Goal: Information Seeking & Learning: Compare options

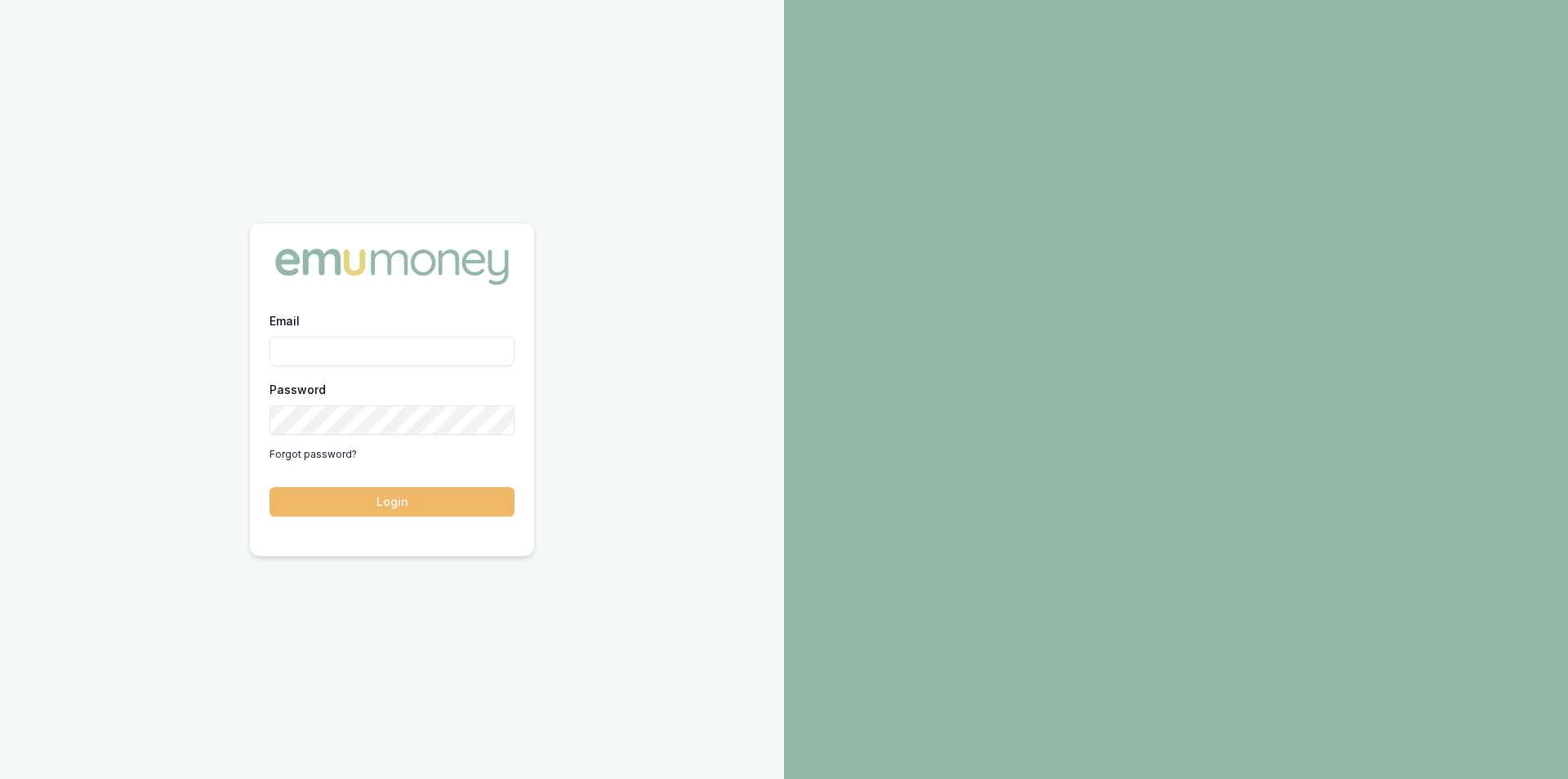
type input "[PERSON_NAME][EMAIL_ADDRESS][PERSON_NAME][DOMAIN_NAME]"
click at [439, 499] on button "Login" at bounding box center [392, 502] width 245 height 29
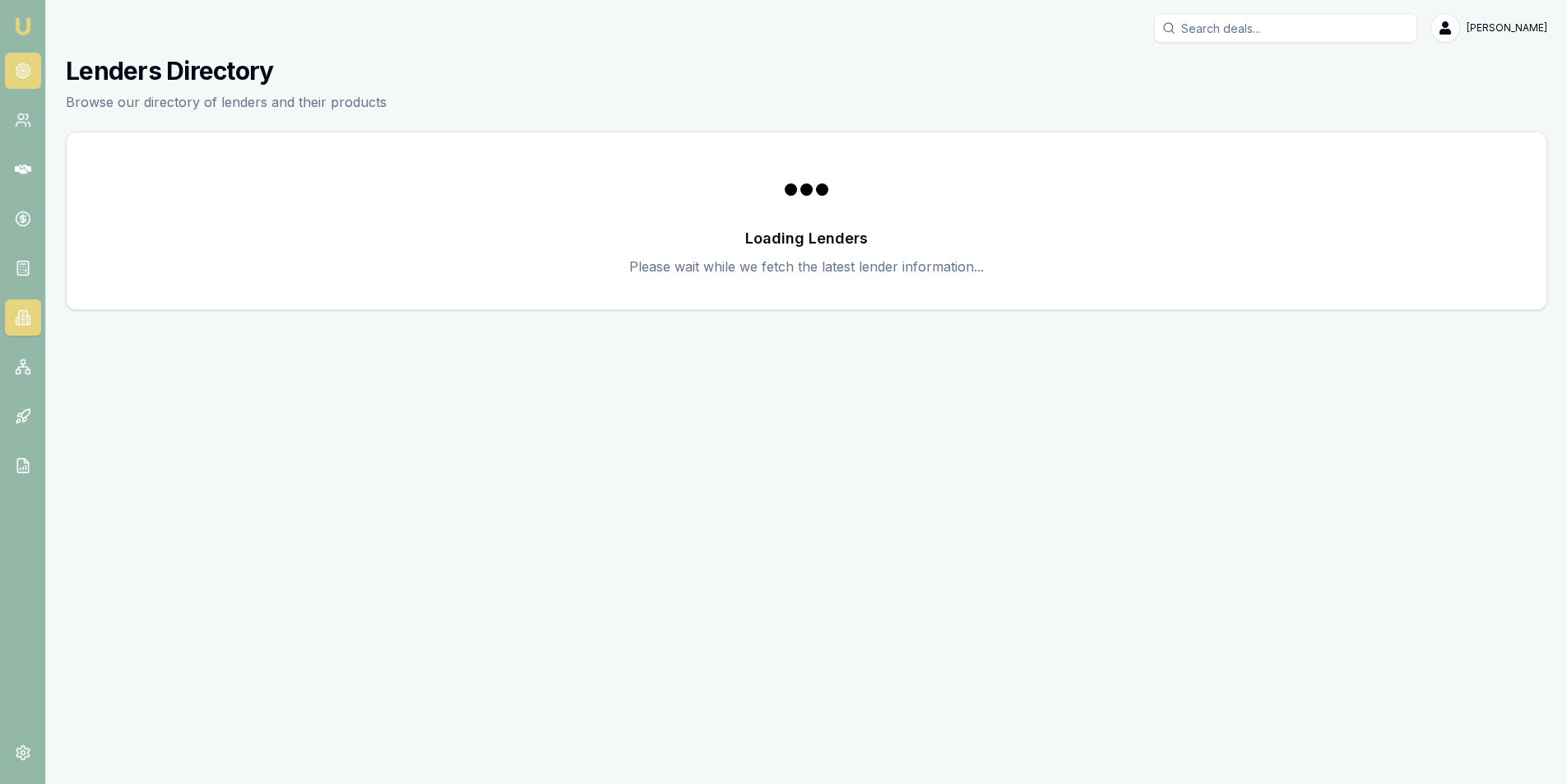
click at [15, 73] on icon at bounding box center [23, 70] width 17 height 17
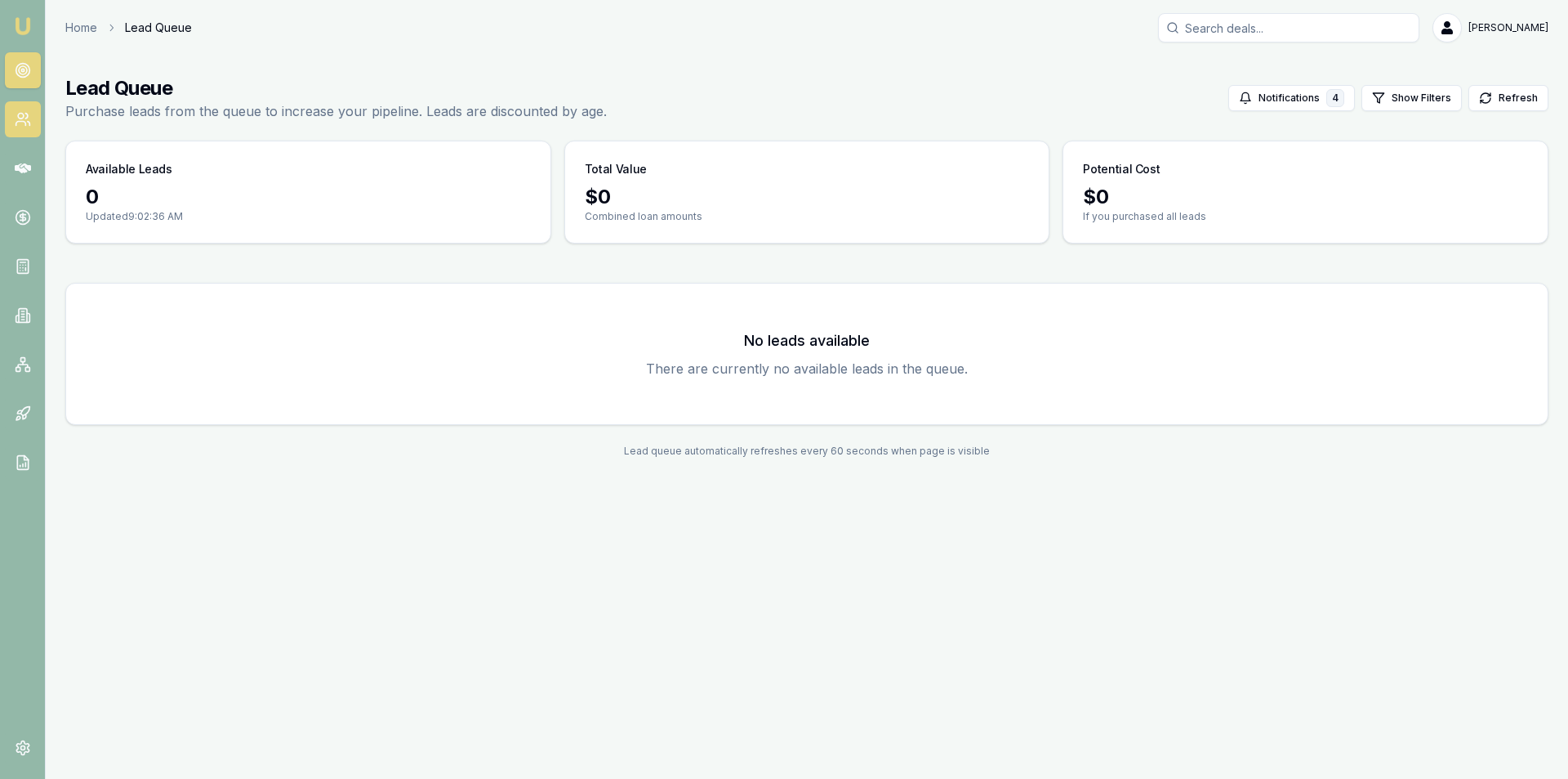
click at [15, 119] on icon at bounding box center [23, 119] width 17 height 17
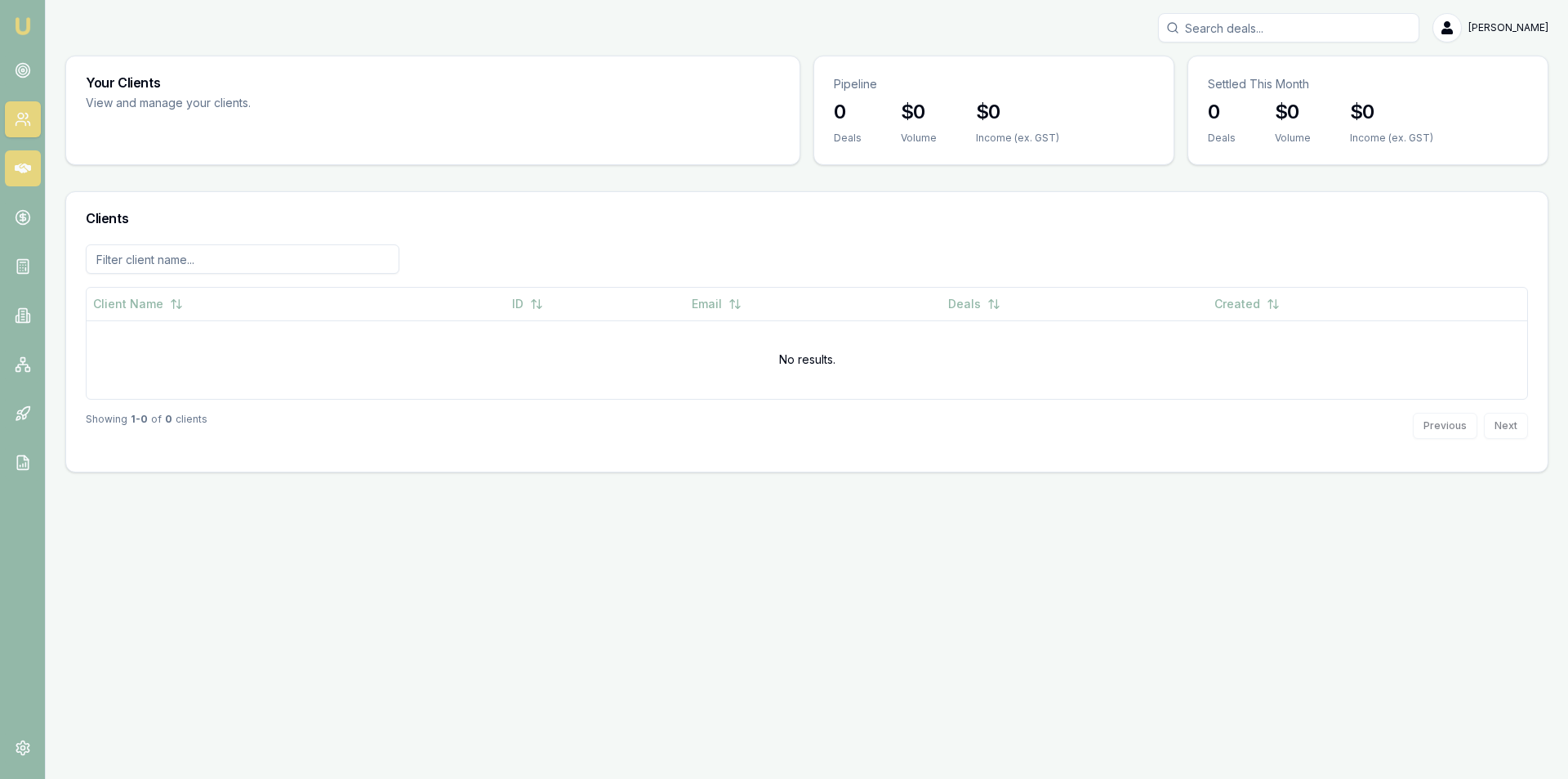
click at [13, 161] on link at bounding box center [23, 168] width 36 height 36
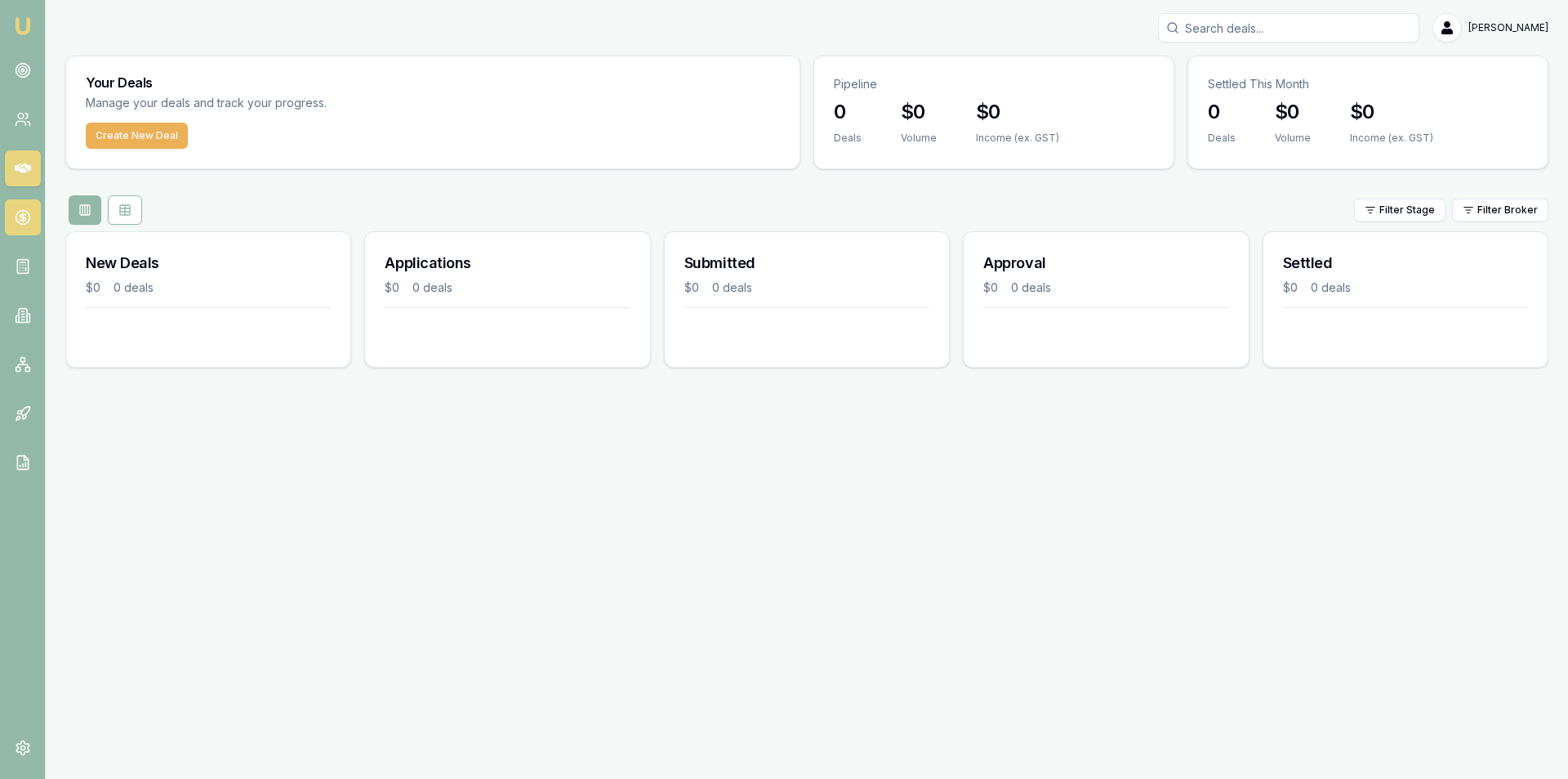
click at [37, 216] on link at bounding box center [23, 217] width 36 height 36
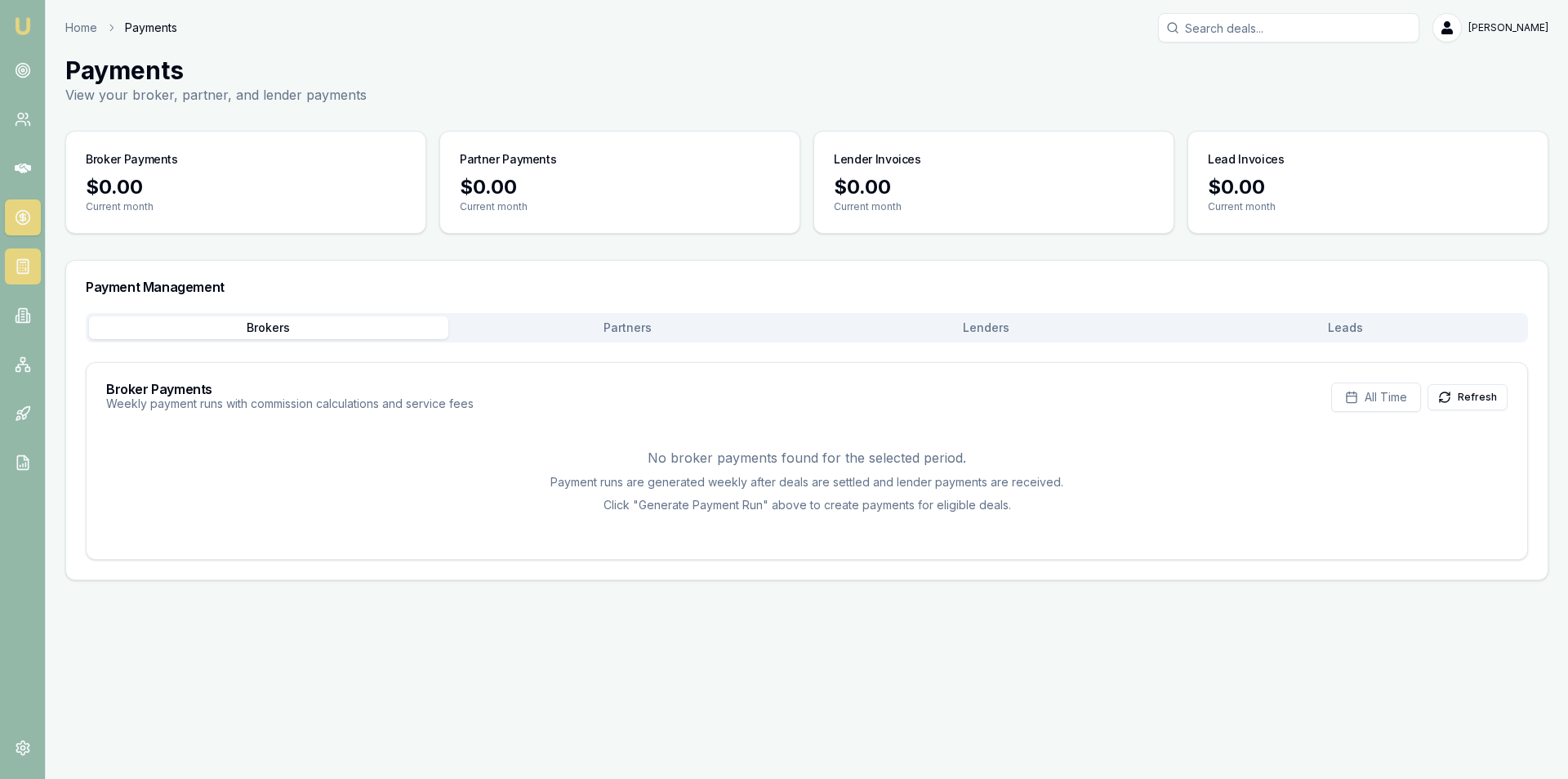
click at [25, 270] on line at bounding box center [25, 268] width 0 height 3
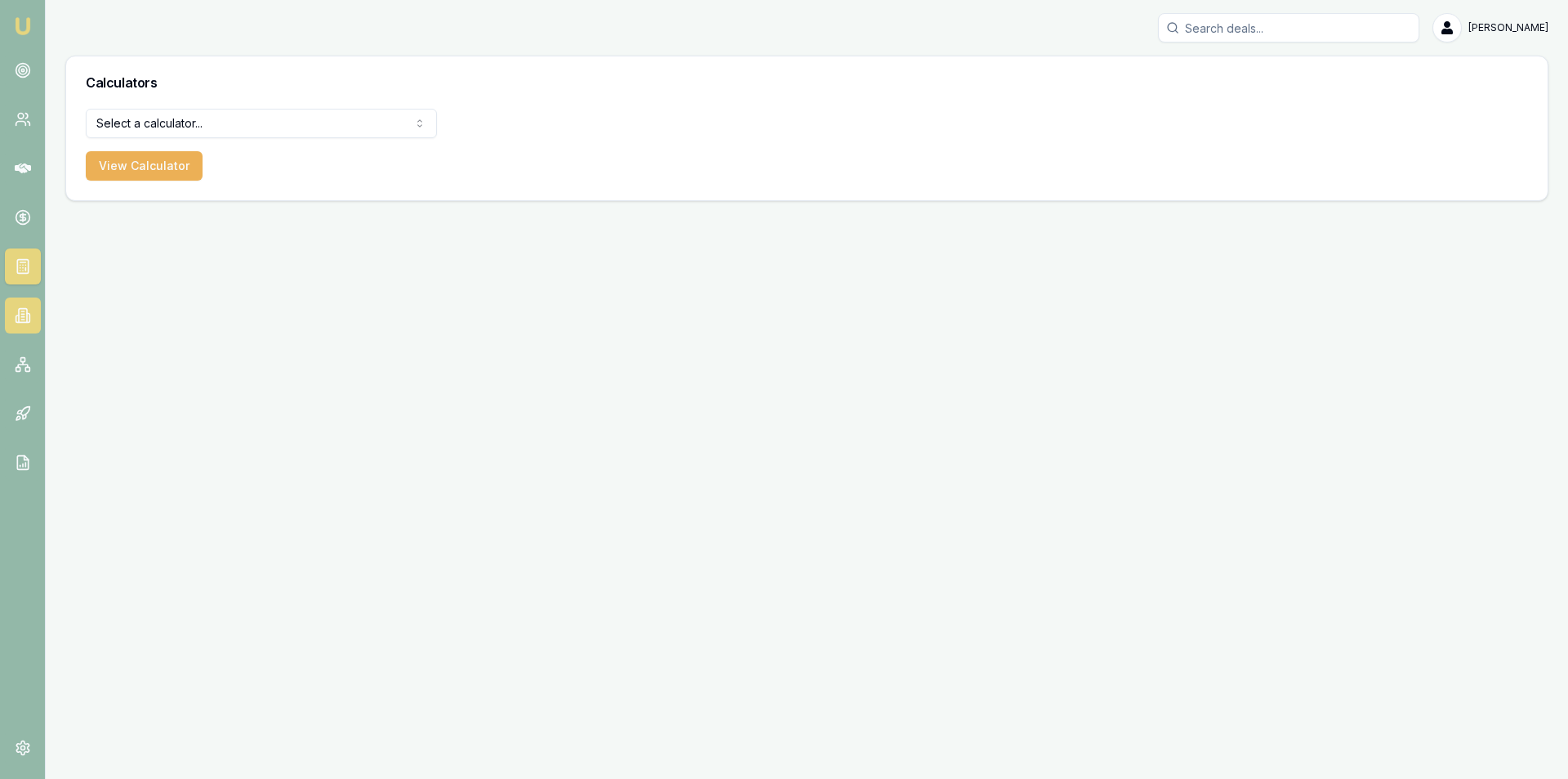
click at [24, 304] on link at bounding box center [23, 316] width 36 height 36
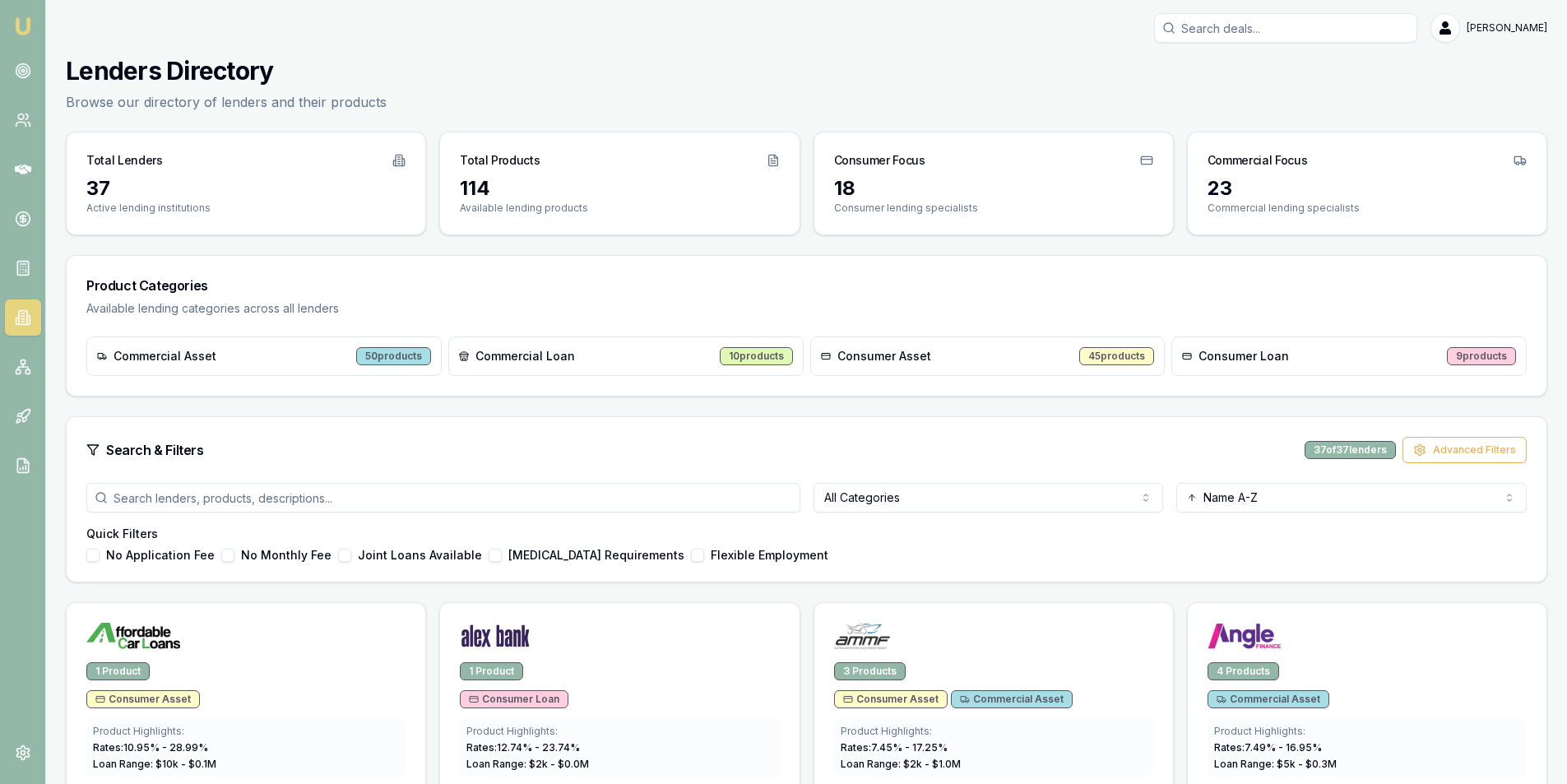
click at [27, 338] on nav "Emu Broker" at bounding box center [23, 249] width 45 height 497
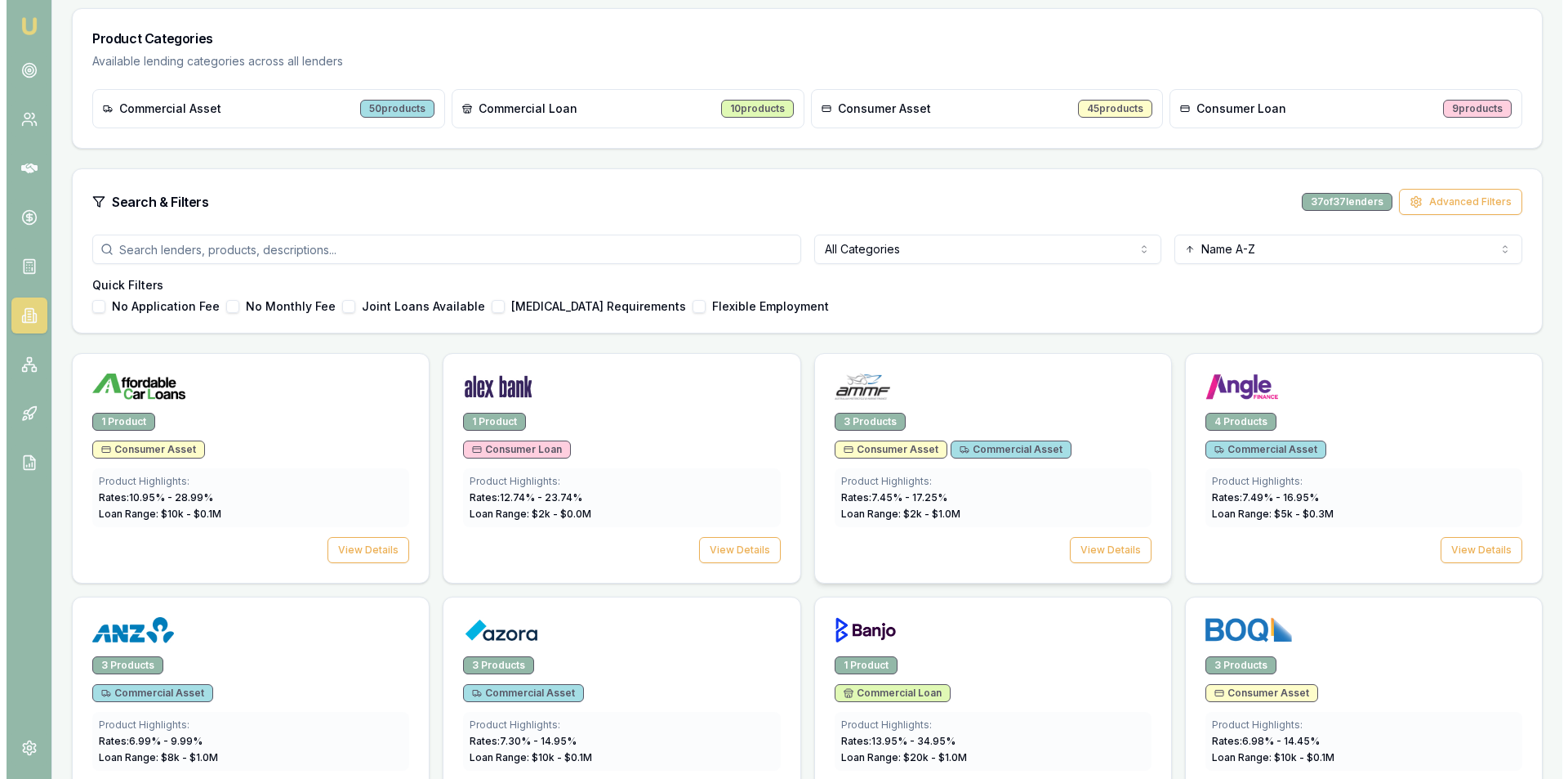
scroll to position [327, 0]
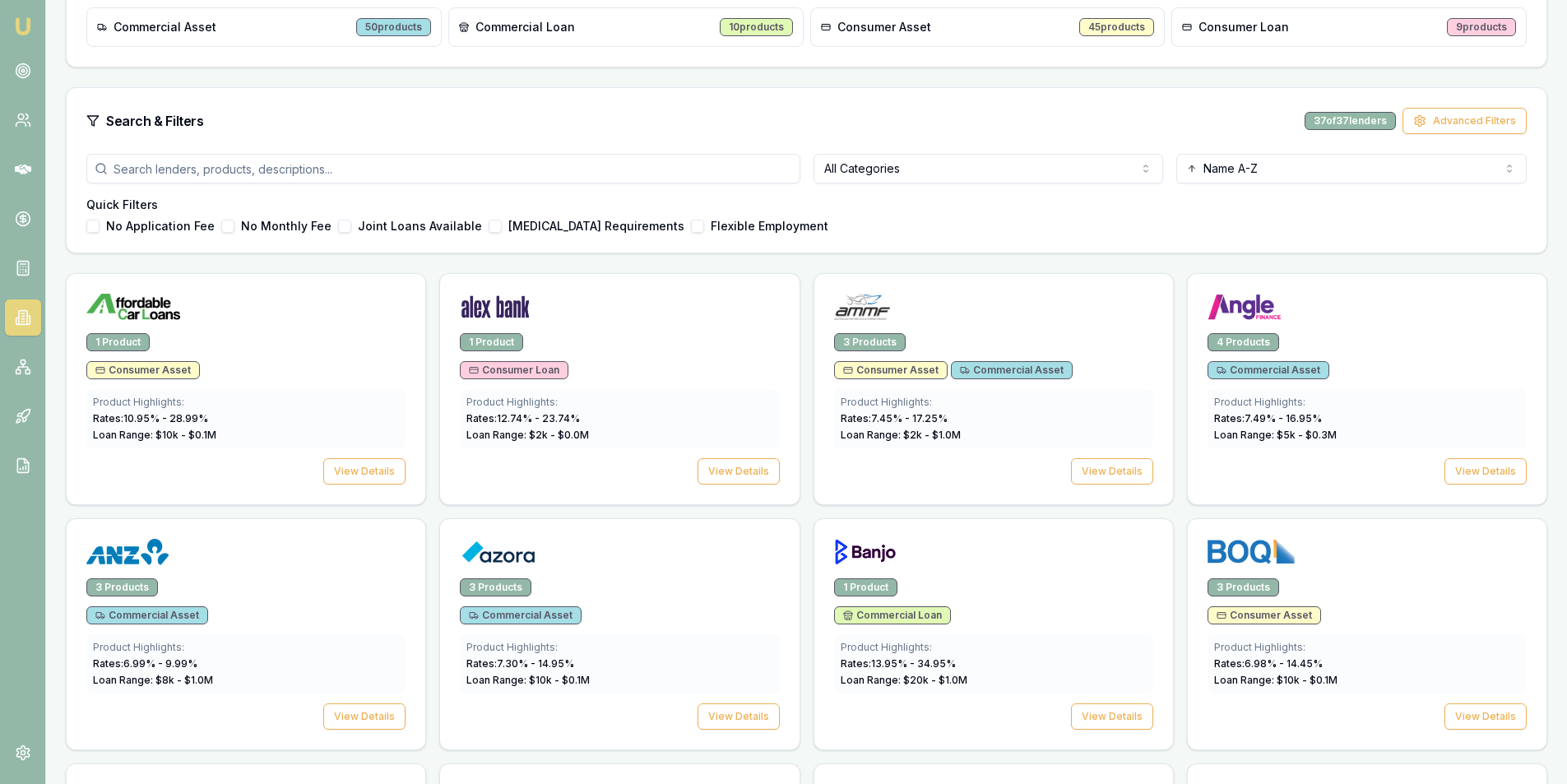
click at [559, 237] on div "All Categories Name A-Z Quick Filters No Application Fee No Monthly Fee Joint L…" at bounding box center [807, 203] width 1480 height 99
click at [564, 216] on div "Quick Filters No Application Fee No Monthly Fee Joint Loans Available [MEDICAL_…" at bounding box center [807, 214] width 1441 height 36
click at [488, 226] on button "[MEDICAL_DATA] Requirements" at bounding box center [494, 226] width 13 height 13
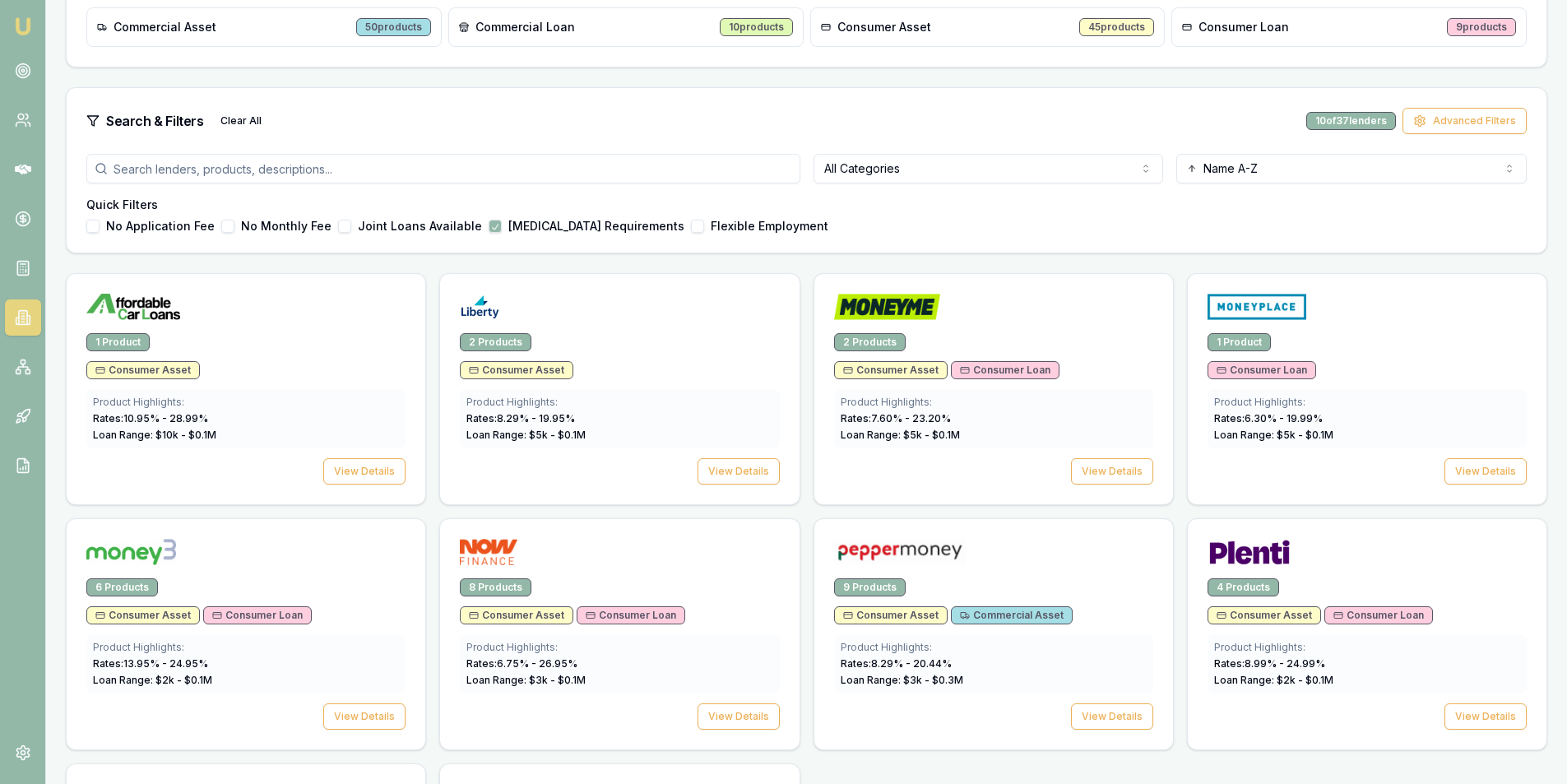
click at [1289, 174] on html "Emu Broker [PERSON_NAME] Toggle Menu Lenders Directory Browse our directory of …" at bounding box center [784, 62] width 1567 height 784
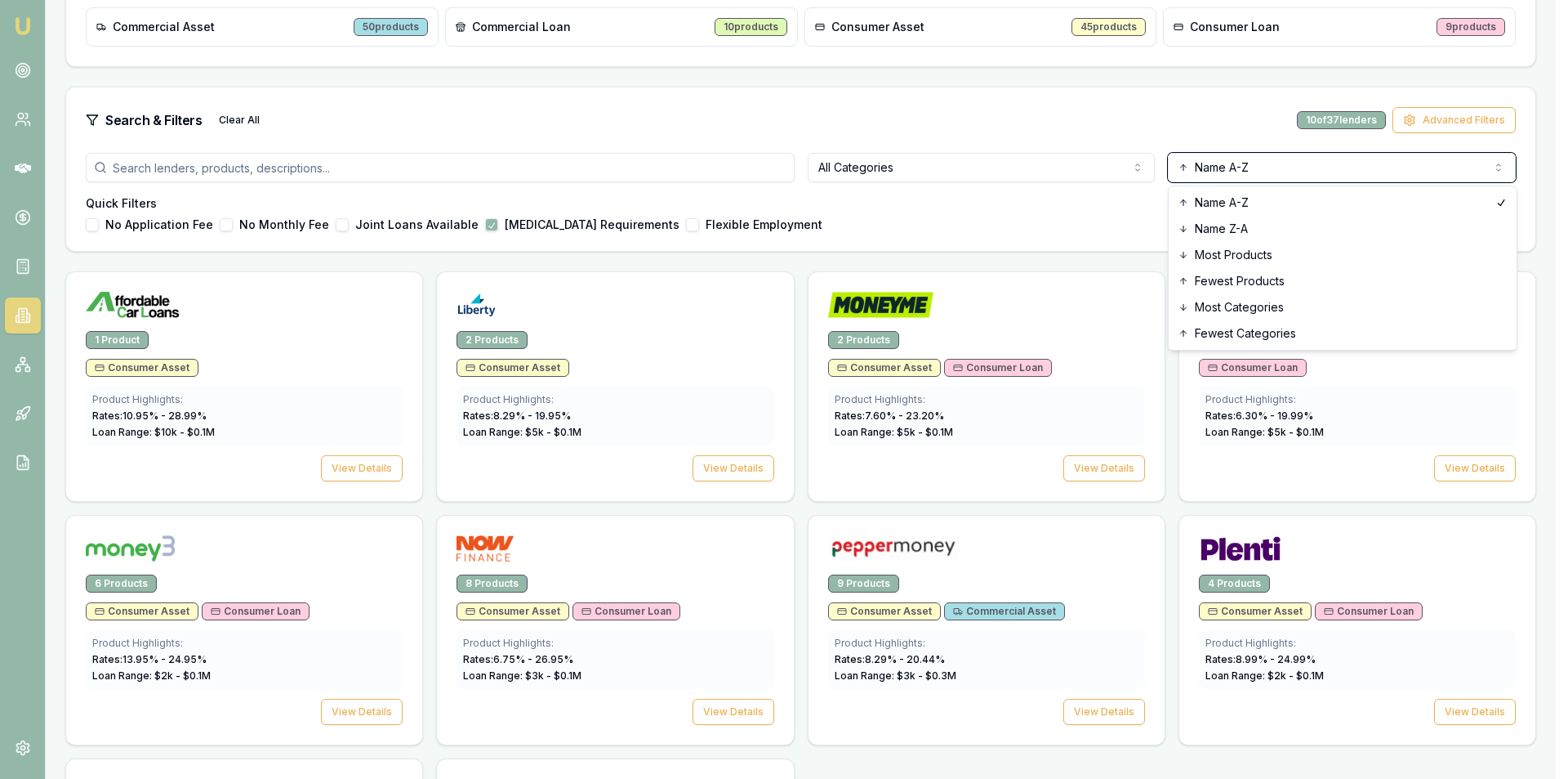
click at [1049, 155] on html "Emu Broker [PERSON_NAME] Toggle Menu Lenders Directory Browse our directory of …" at bounding box center [784, 62] width 1568 height 779
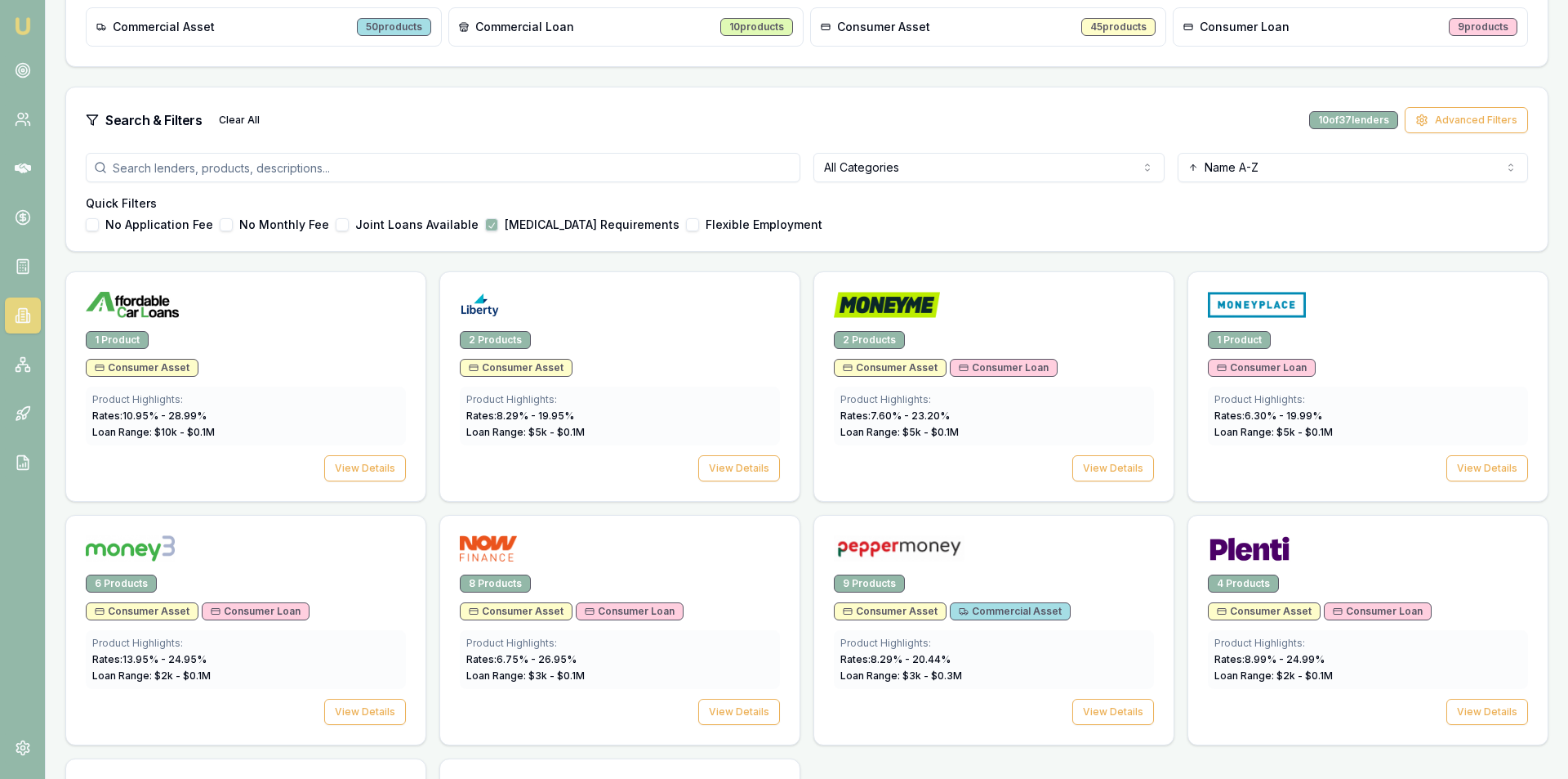
click at [1027, 165] on html "Emu Broker [PERSON_NAME] Toggle Menu Lenders Directory Browse our directory of …" at bounding box center [784, 62] width 1568 height 779
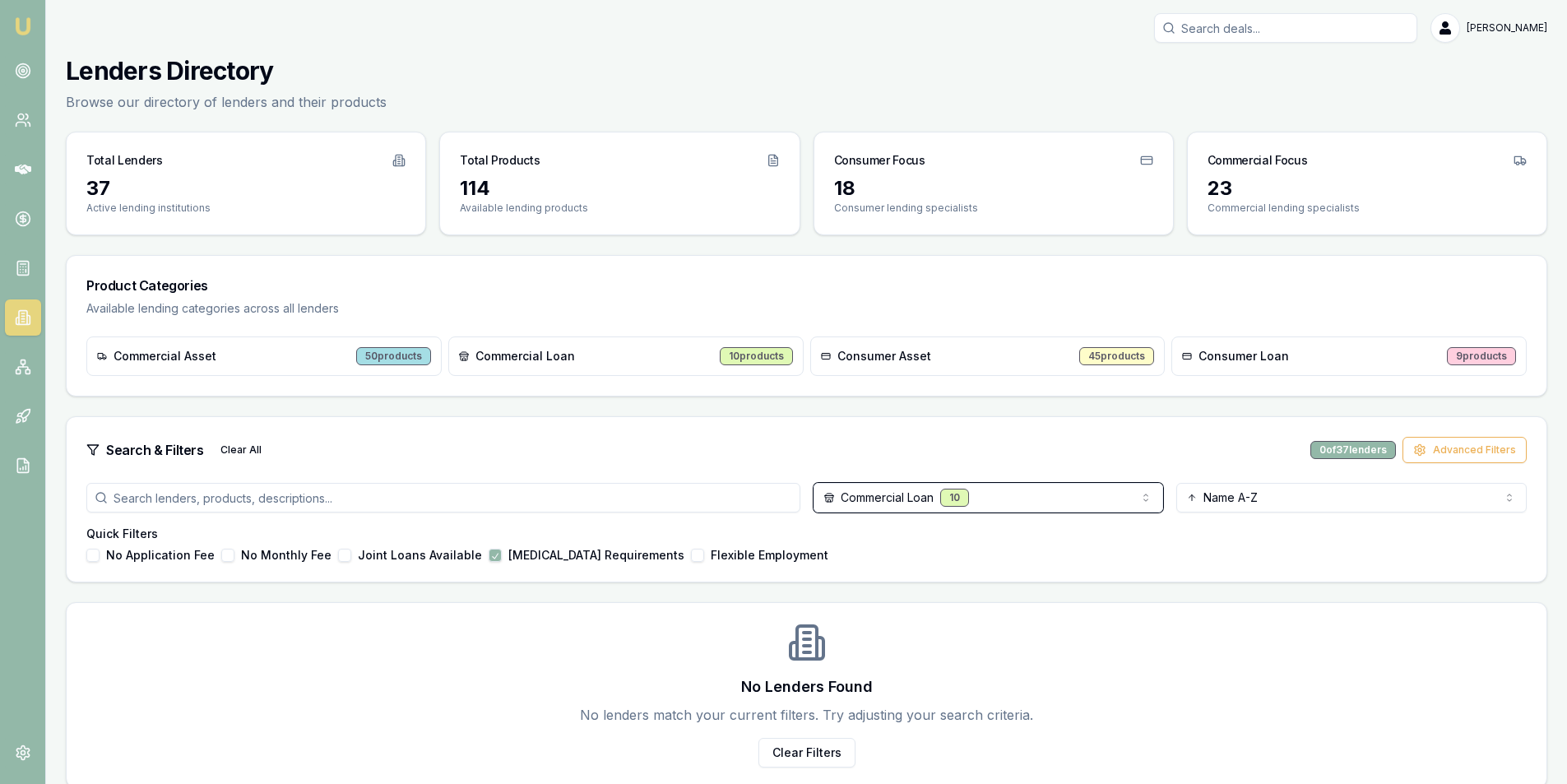
scroll to position [18, 0]
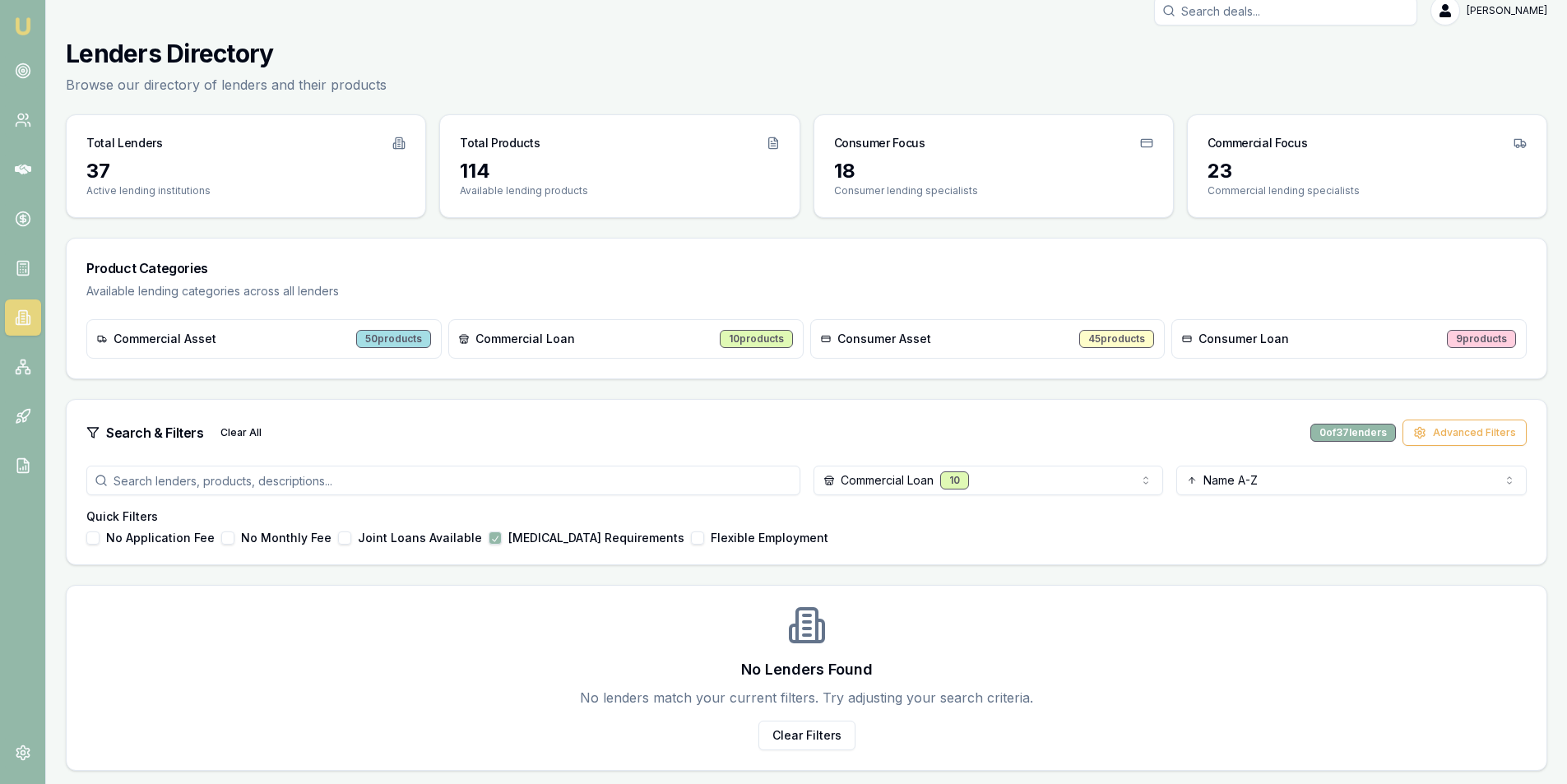
click at [488, 538] on button "[MEDICAL_DATA] Requirements" at bounding box center [494, 537] width 13 height 13
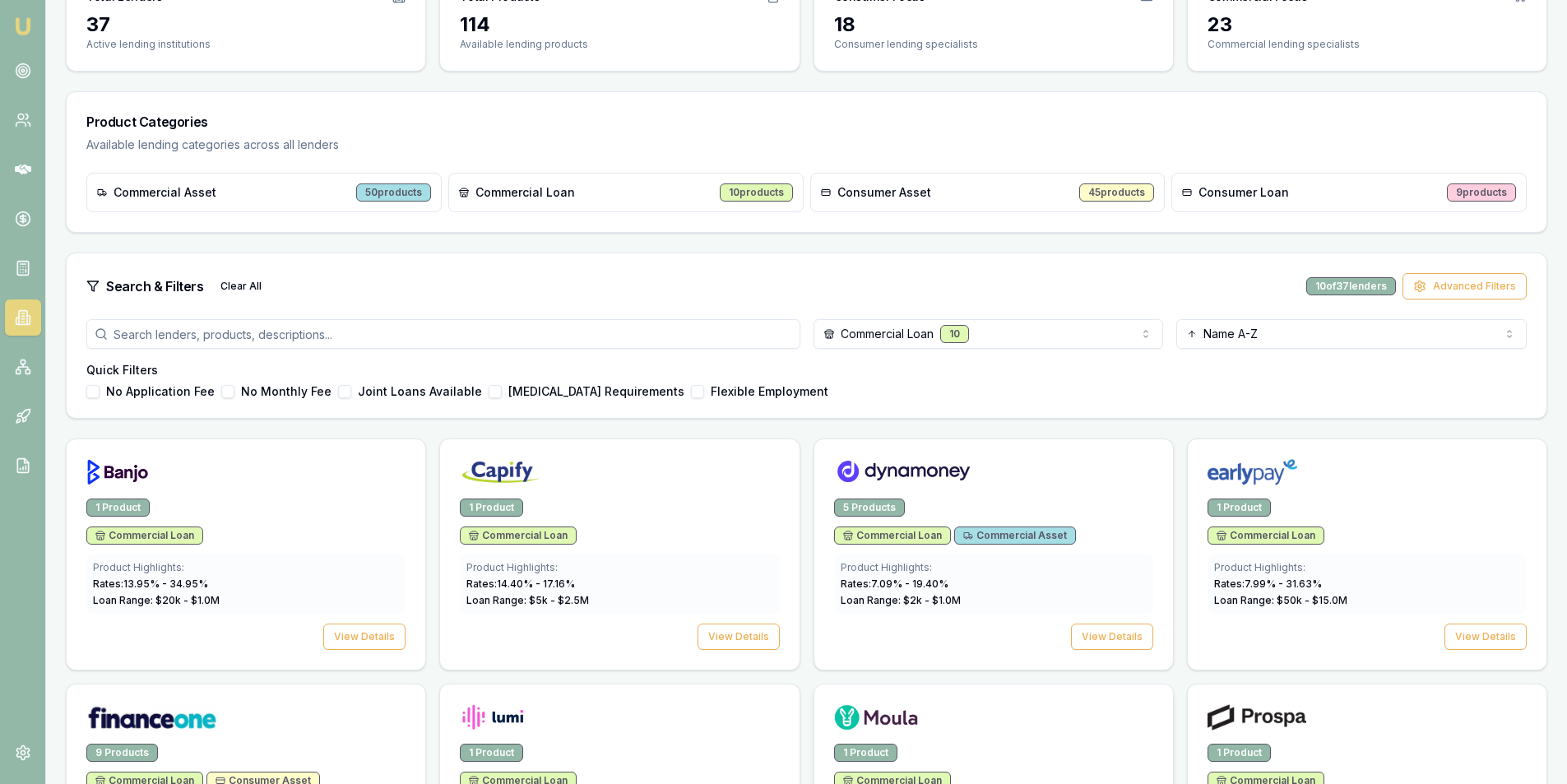
scroll to position [82, 0]
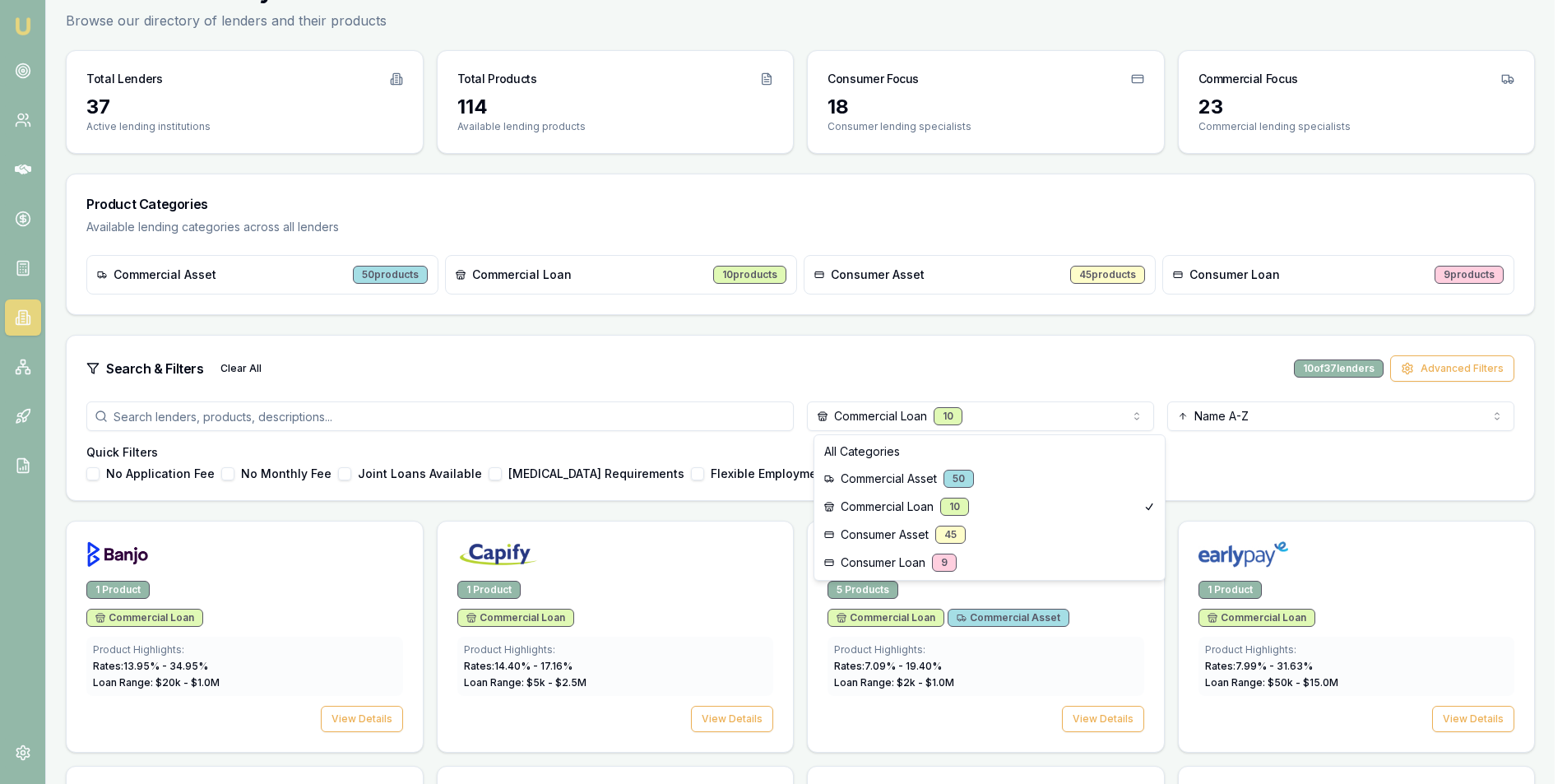
click at [962, 427] on html "Emu Broker [PERSON_NAME] Toggle Menu Lenders Directory Browse our directory of …" at bounding box center [784, 310] width 1567 height 784
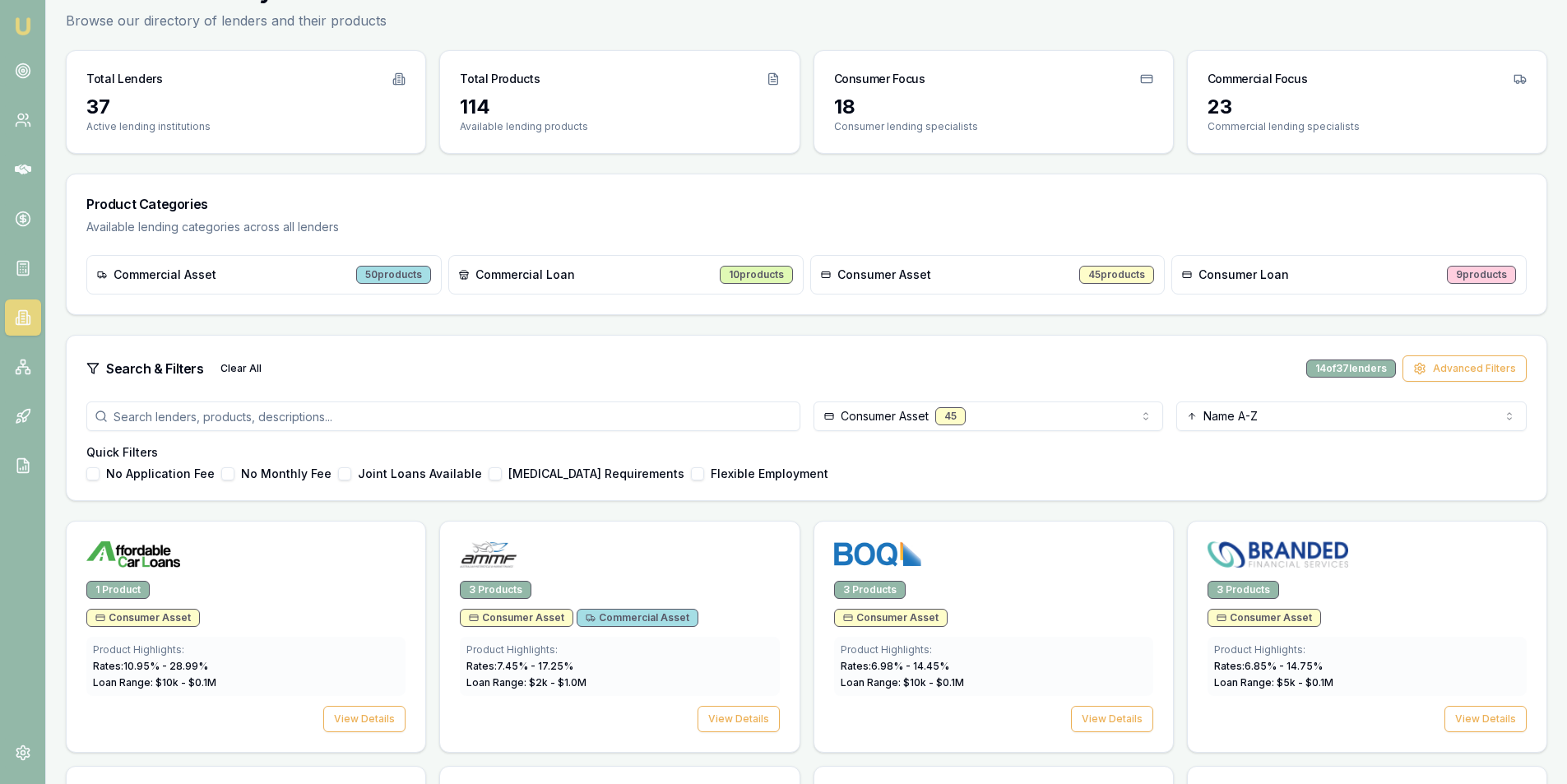
click at [488, 476] on button "[MEDICAL_DATA] Requirements" at bounding box center [494, 473] width 13 height 13
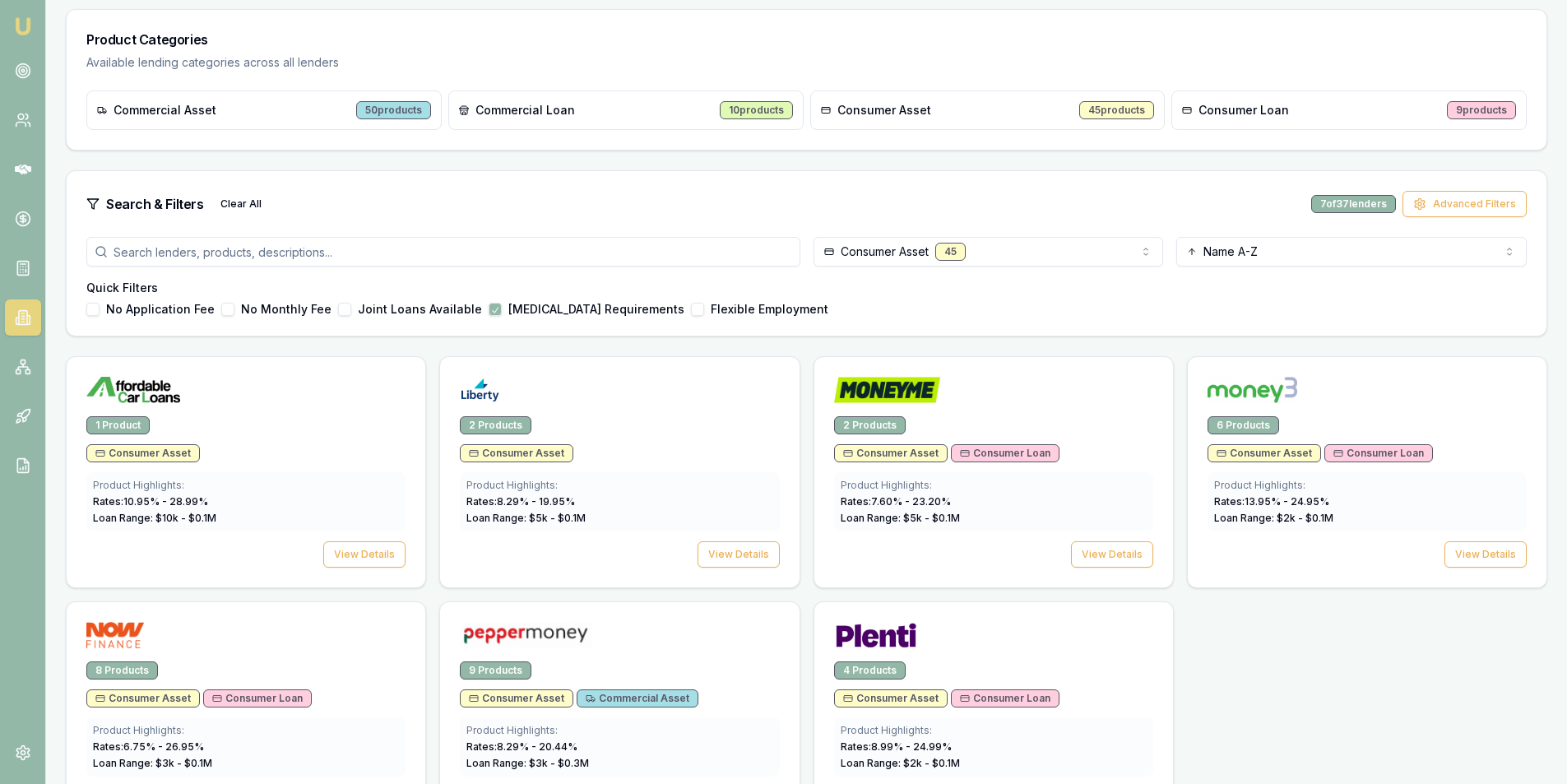
scroll to position [309, 0]
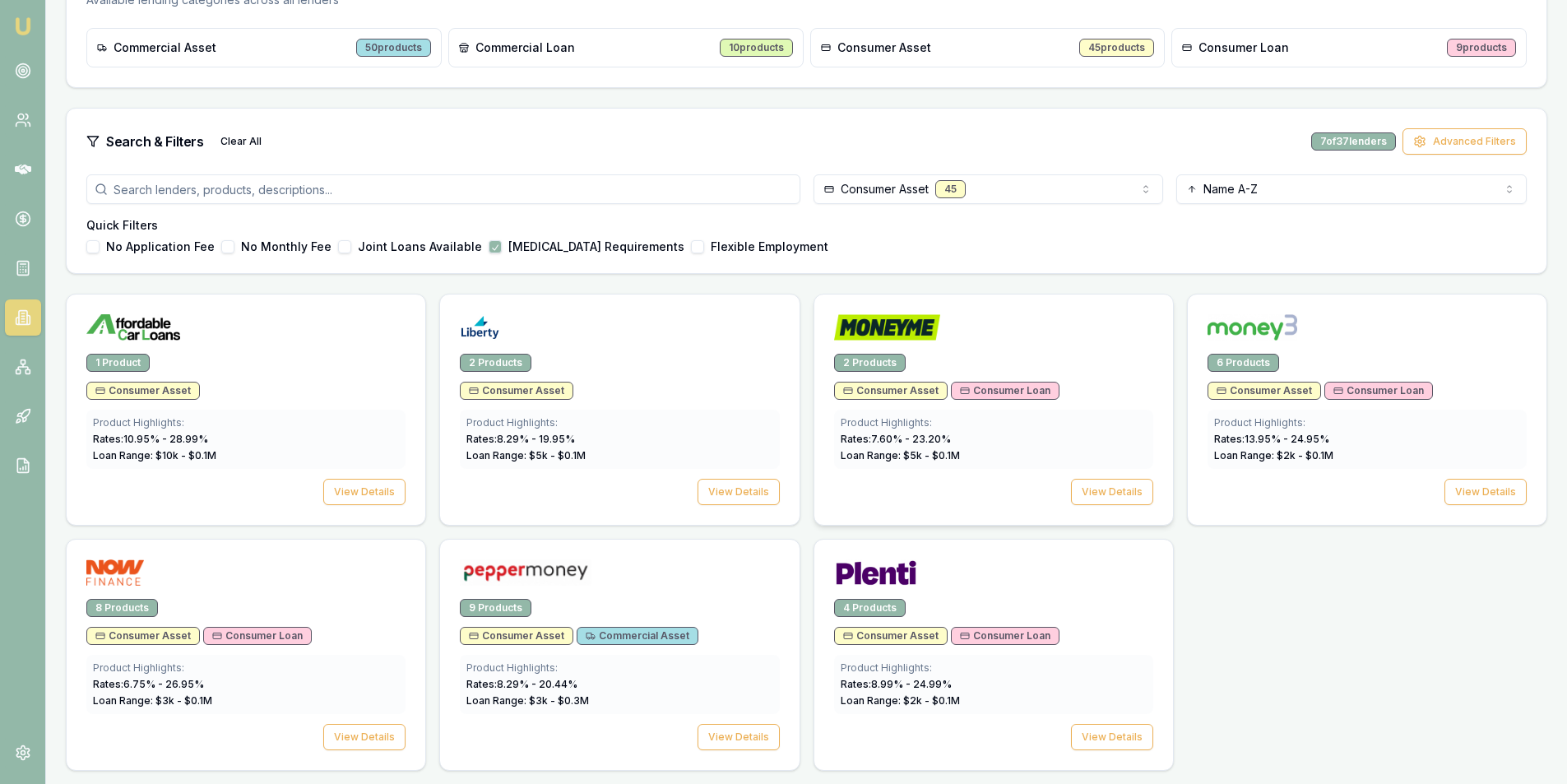
click at [933, 443] on span "Rates: 7.60 % - 23.20 %" at bounding box center [896, 439] width 111 height 13
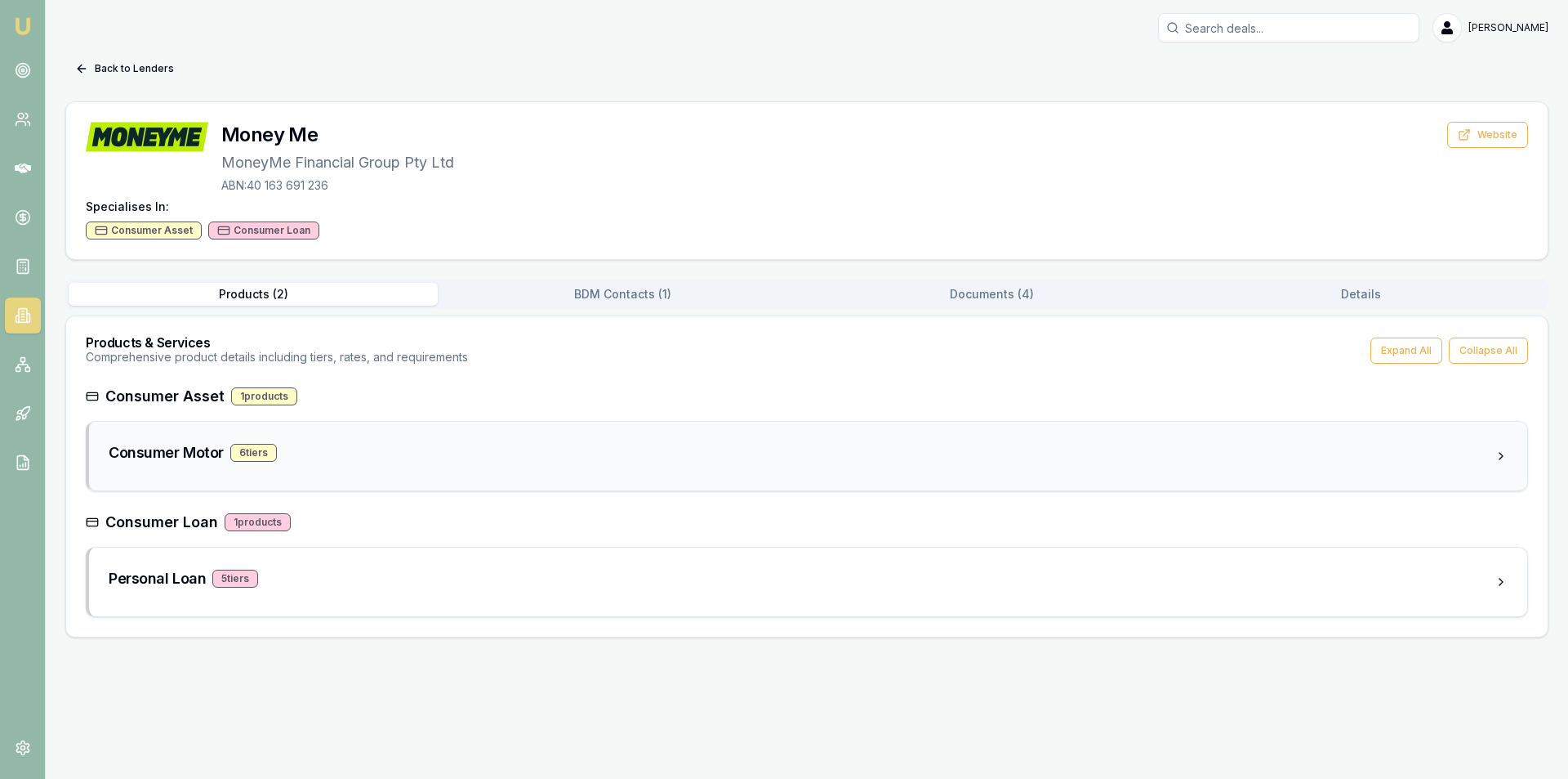
click at [365, 465] on div "Consumer Motor 6 tier s" at bounding box center [801, 456] width 1386 height 29
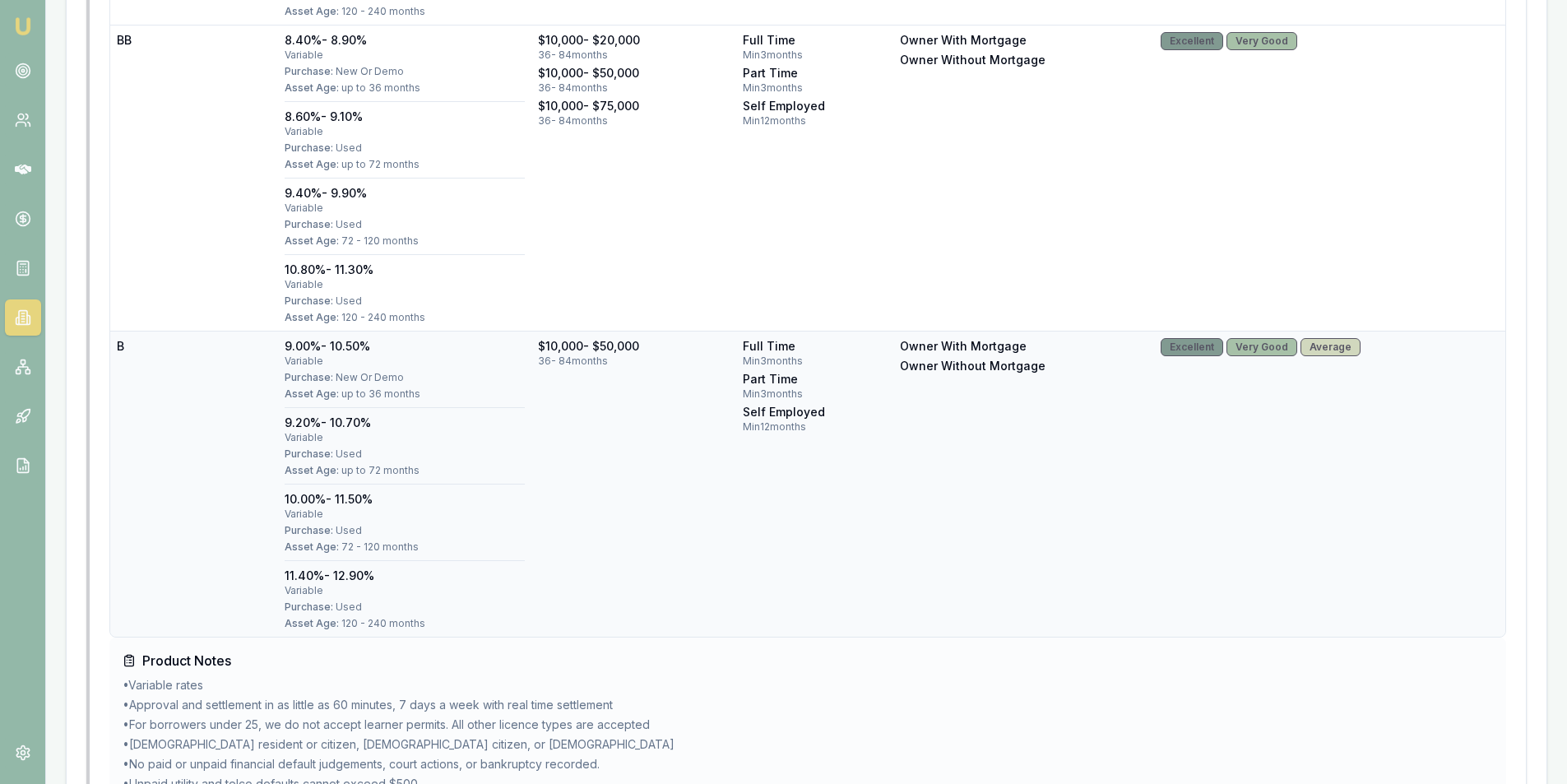
scroll to position [2370, 0]
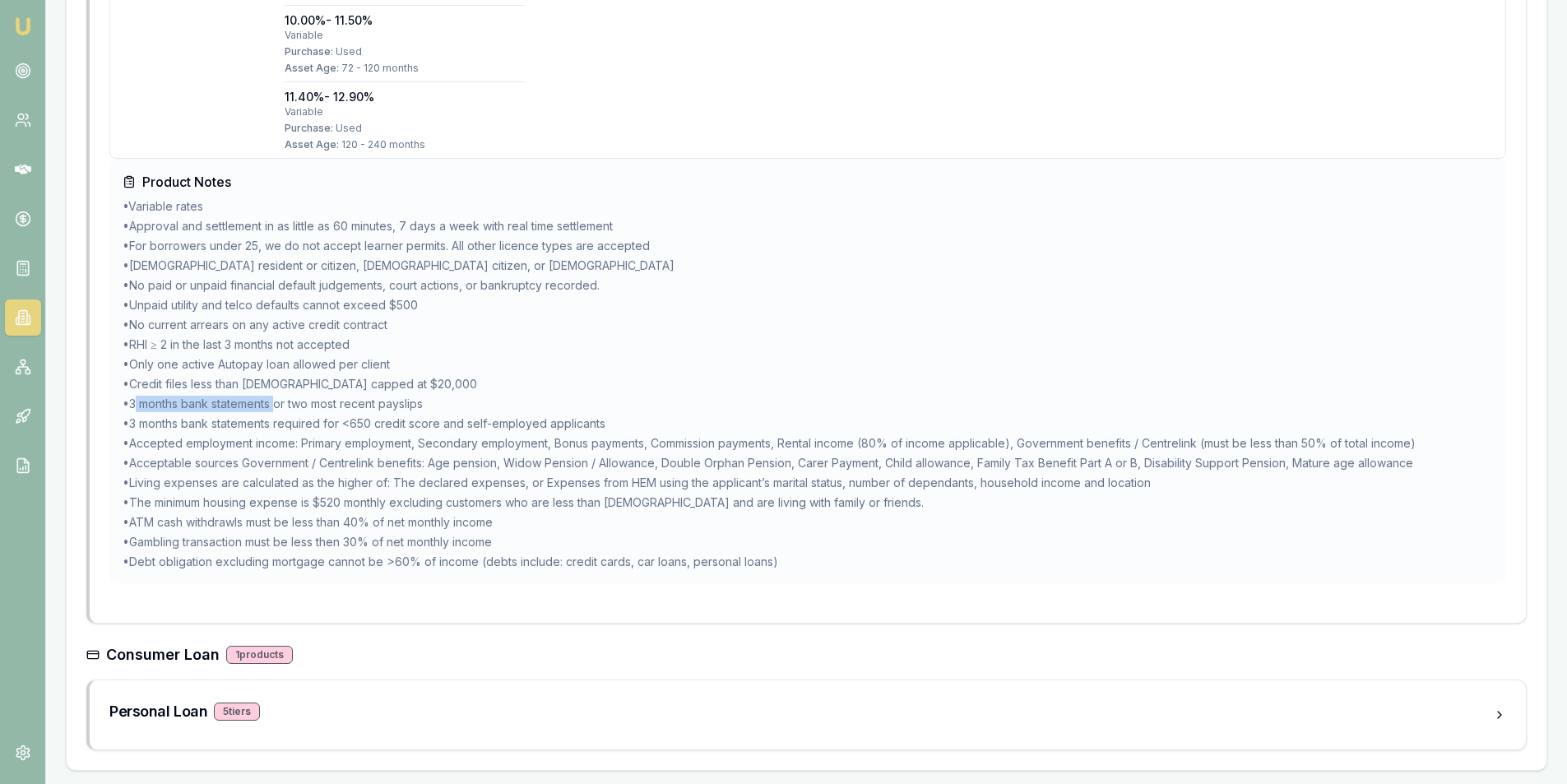
drag, startPoint x: 137, startPoint y: 403, endPoint x: 280, endPoint y: 400, distance: 143.0
click at [280, 400] on li "• 3 months bank statements or two most recent payslips" at bounding box center [807, 403] width 1371 height 17
drag, startPoint x: 277, startPoint y: 402, endPoint x: 131, endPoint y: 399, distance: 146.0
click at [131, 399] on li "• 3 months bank statements or two most recent payslips" at bounding box center [807, 403] width 1371 height 17
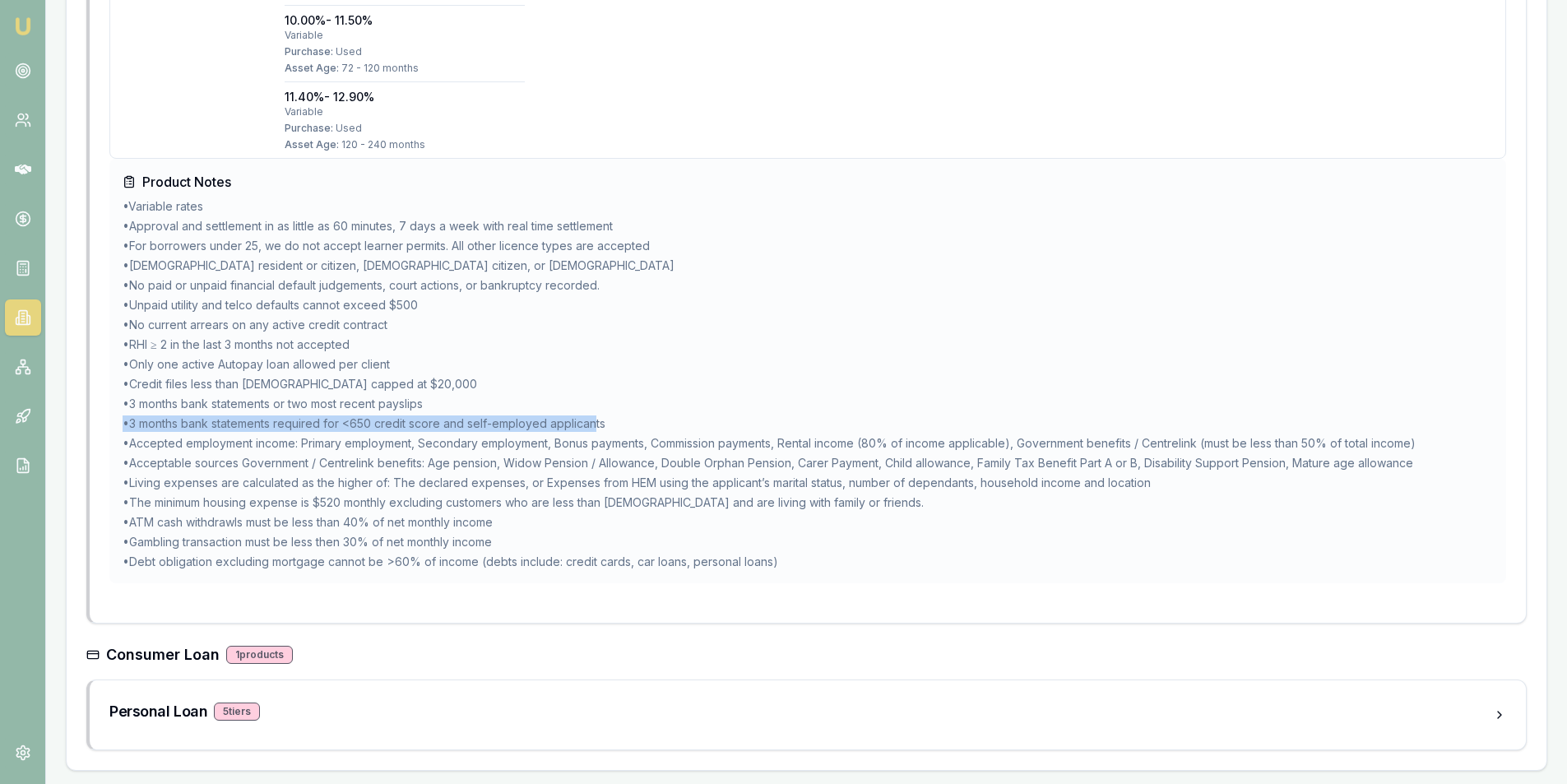
drag, startPoint x: 121, startPoint y: 426, endPoint x: 598, endPoint y: 430, distance: 477.0
click at [598, 430] on div "Product Notes • Variable rates • Approval and settlement in as little as 60 min…" at bounding box center [808, 371] width 1397 height 424
click at [654, 422] on li "• 3 months bank statements required for <650 credit score and self-employed app…" at bounding box center [807, 423] width 1371 height 17
drag, startPoint x: 607, startPoint y: 422, endPoint x: 124, endPoint y: 427, distance: 483.0
click at [124, 427] on li "• 3 months bank statements required for <650 credit score and self-employed app…" at bounding box center [807, 423] width 1371 height 17
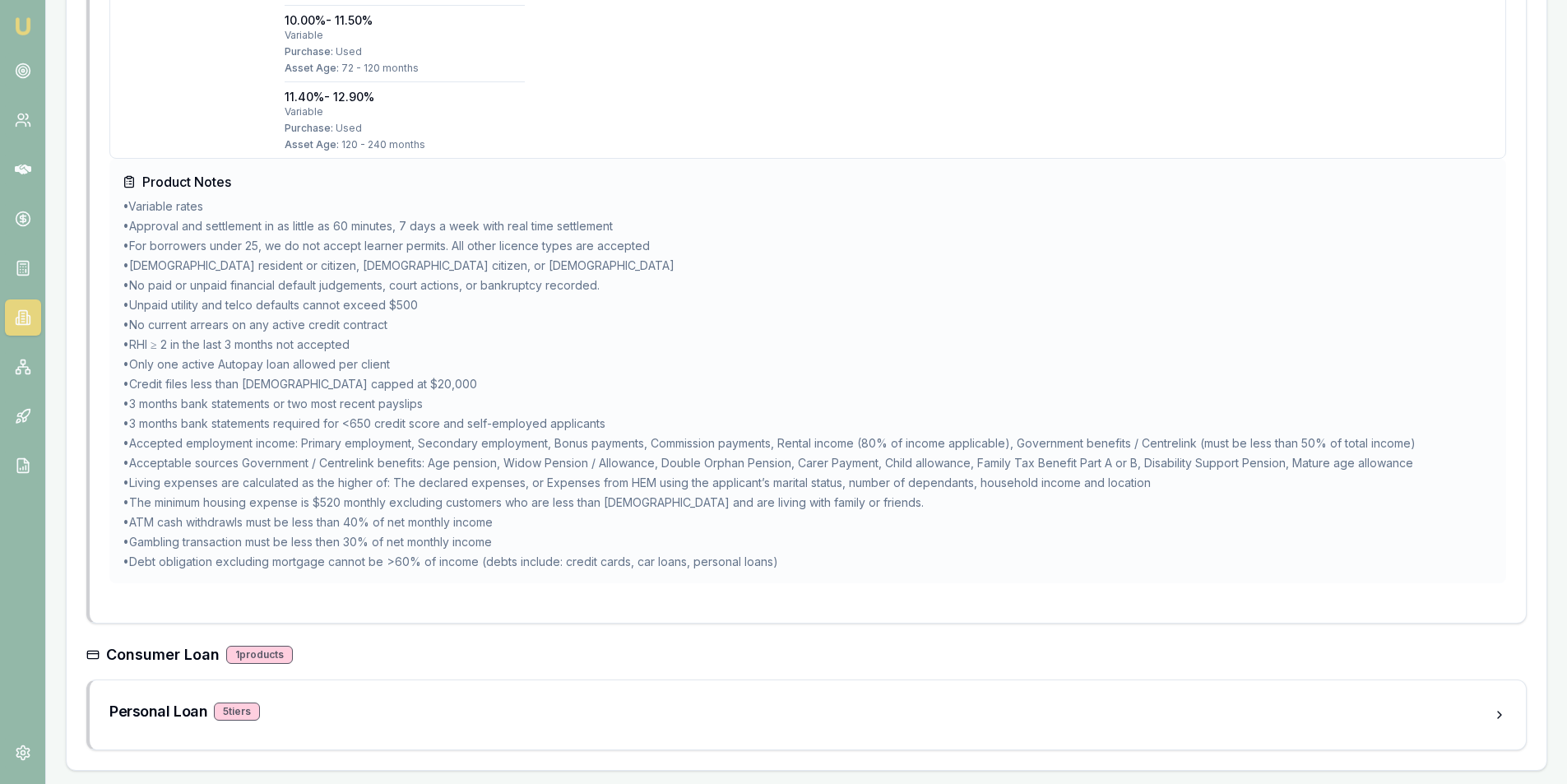
click at [643, 404] on li "• 3 months bank statements or two most recent payslips" at bounding box center [807, 403] width 1371 height 17
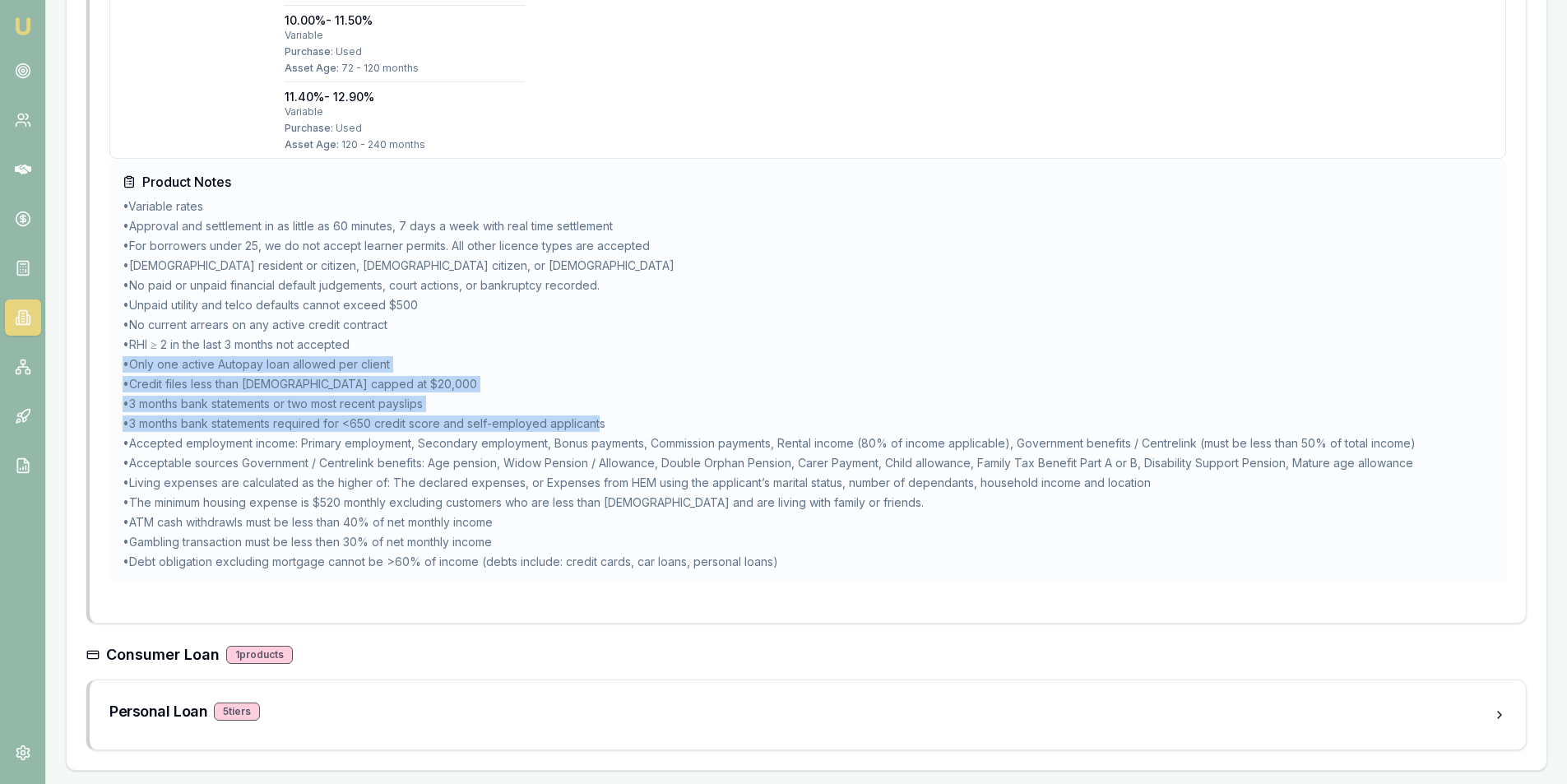
drag, startPoint x: 604, startPoint y: 422, endPoint x: 121, endPoint y: 358, distance: 487.2
click at [121, 358] on div "Product Notes • Variable rates • Approval and settlement in as little as 60 min…" at bounding box center [808, 371] width 1397 height 424
click at [483, 354] on ul "• Variable rates • Approval and settlement in as little as 60 minutes, 7 days a…" at bounding box center [807, 384] width 1371 height 372
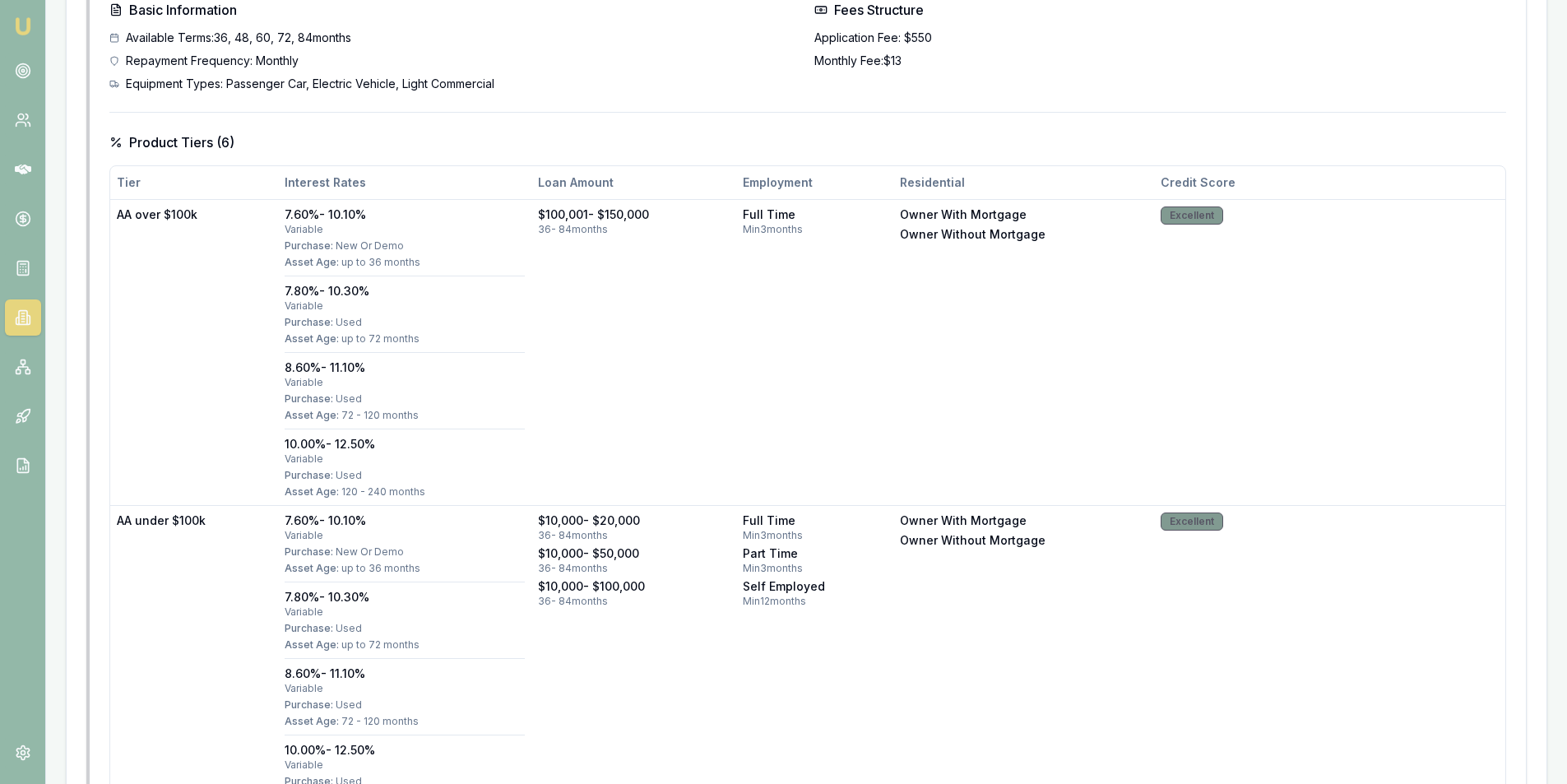
scroll to position [82, 0]
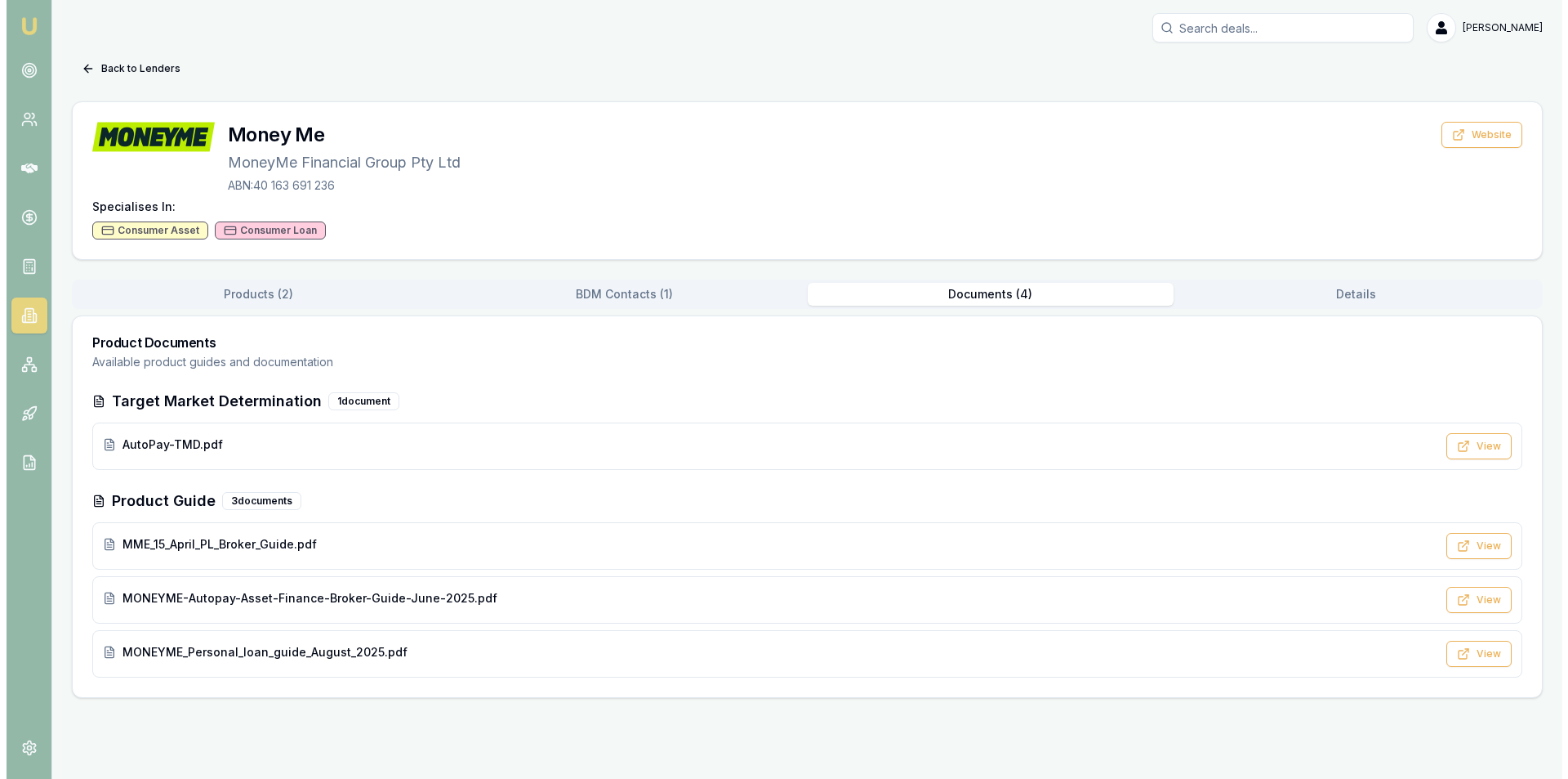
scroll to position [0, 0]
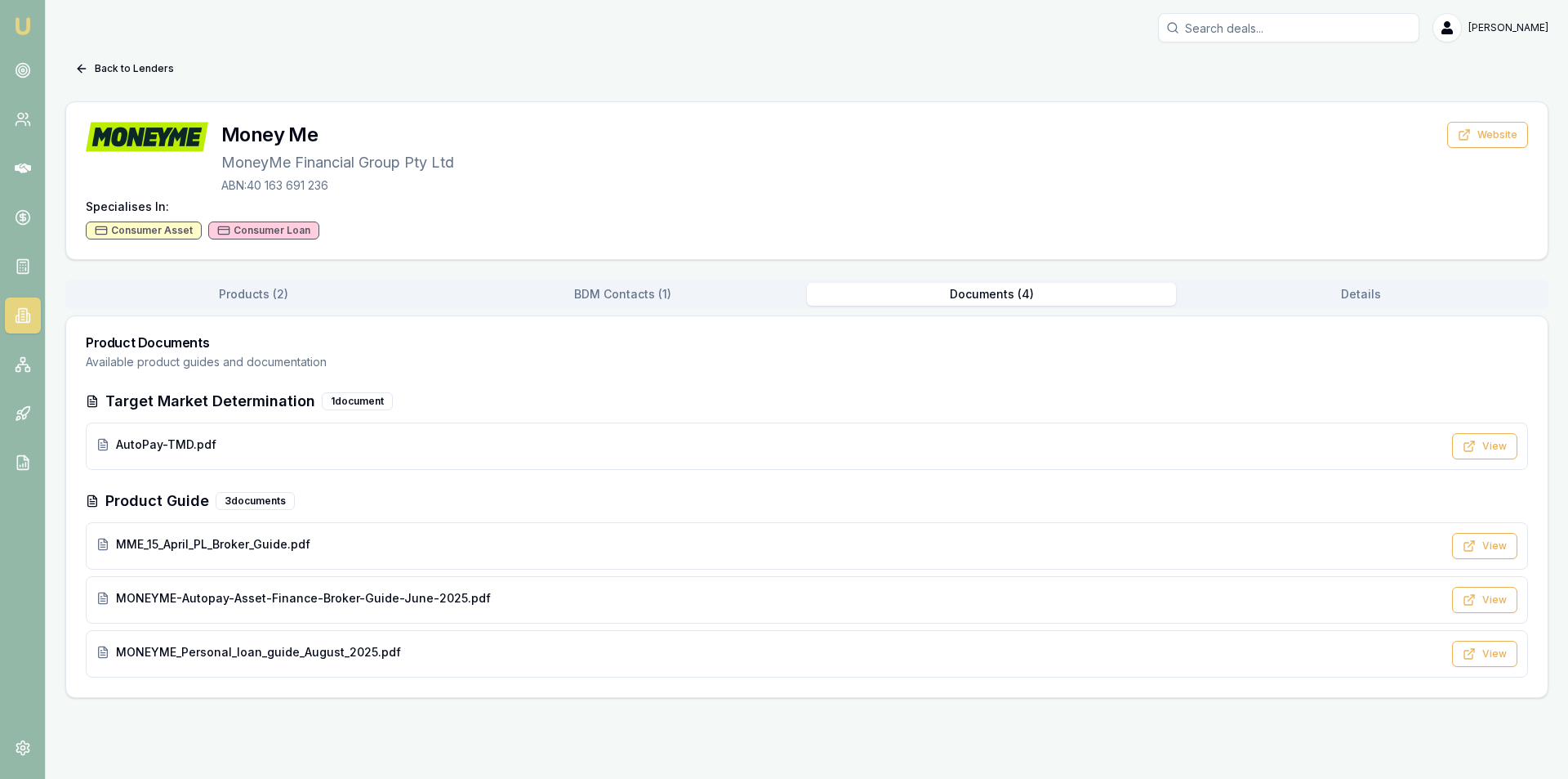
click at [684, 286] on button "BDM Contacts ( 1 )" at bounding box center [622, 294] width 369 height 23
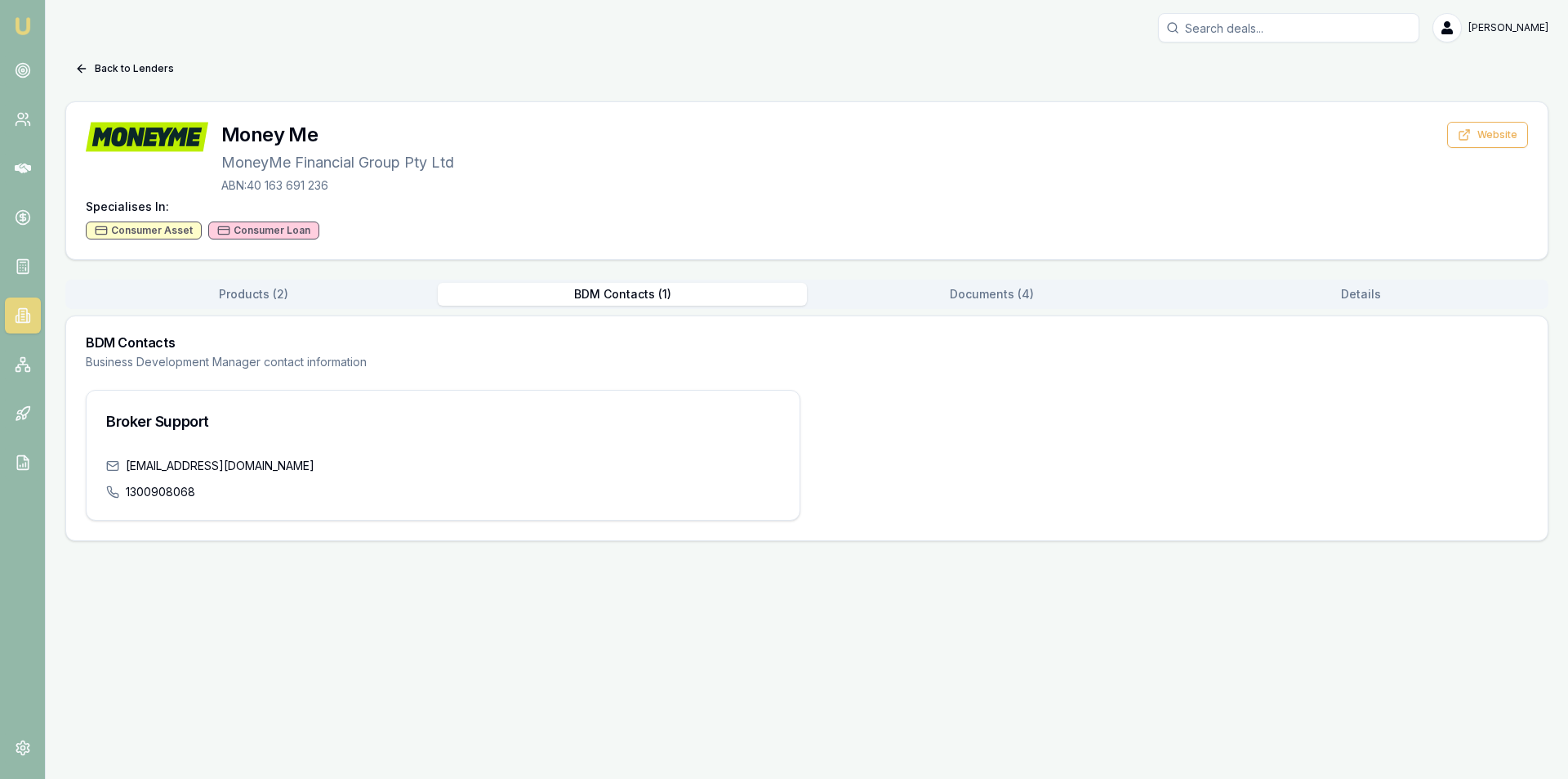
click at [381, 287] on button "Products ( 2 )" at bounding box center [253, 294] width 369 height 23
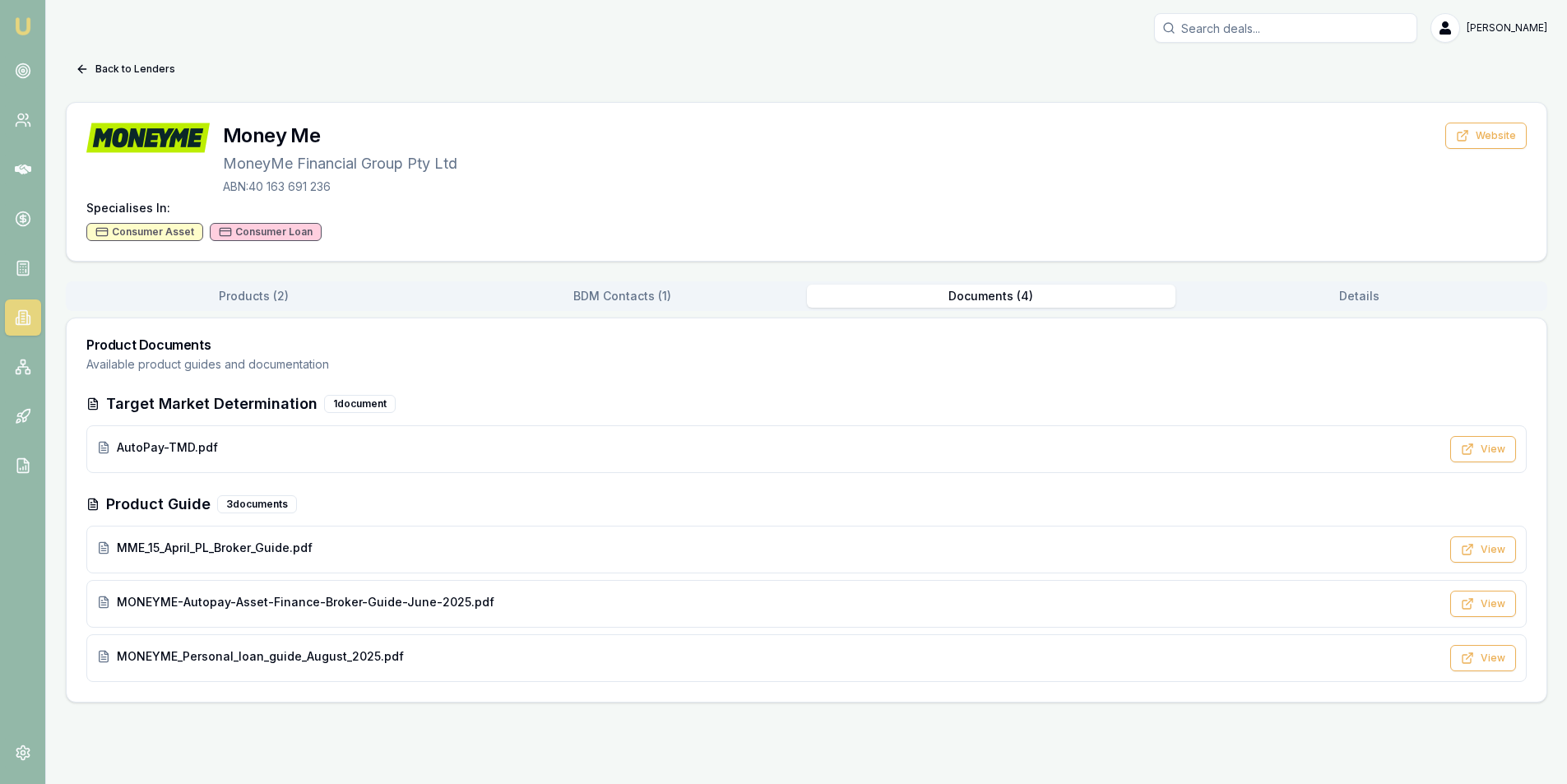
click at [954, 305] on button "Documents ( 4 )" at bounding box center [992, 296] width 369 height 23
click at [81, 56] on button "Back to Lenders" at bounding box center [125, 69] width 119 height 27
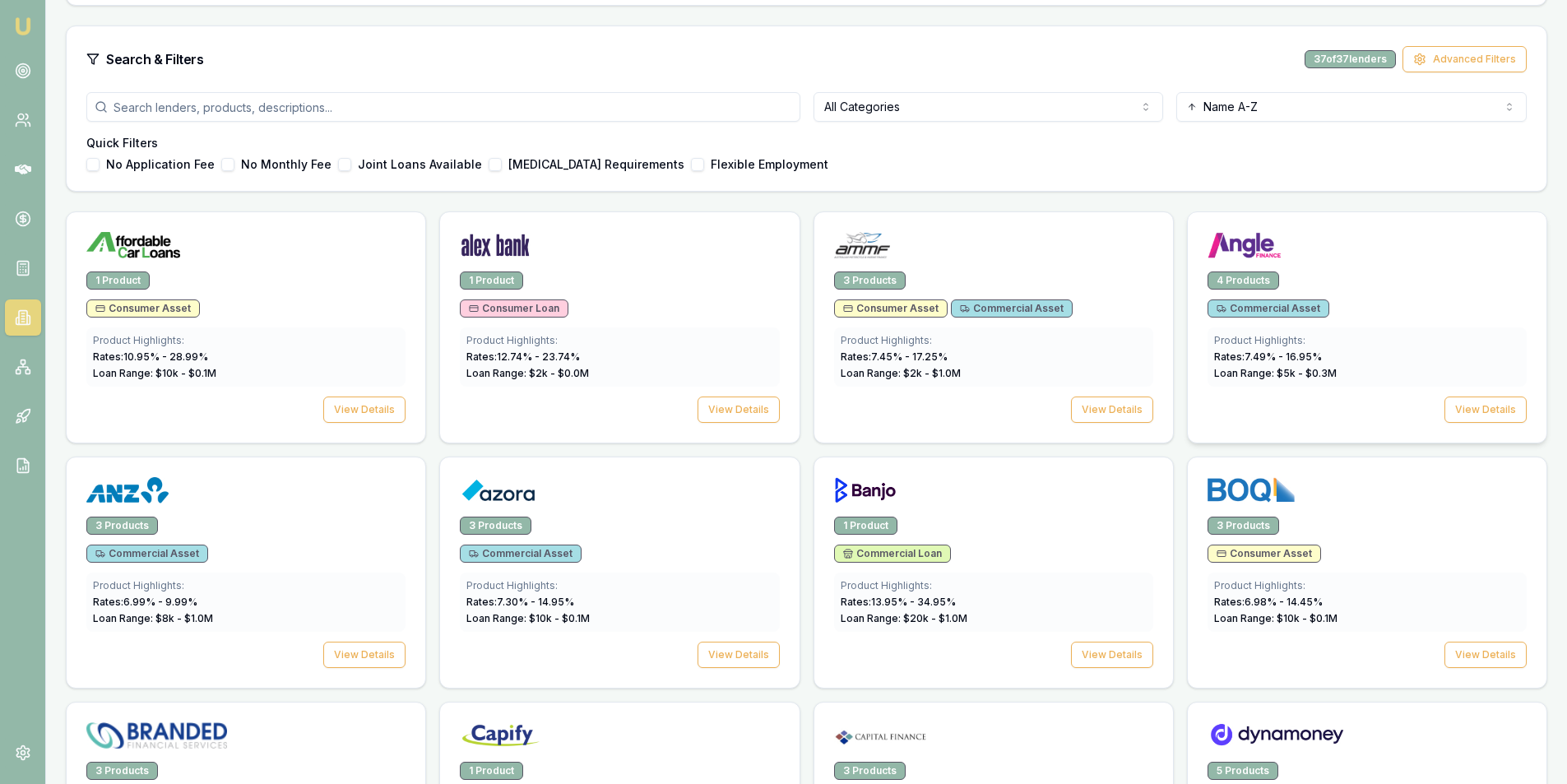
scroll to position [226, 0]
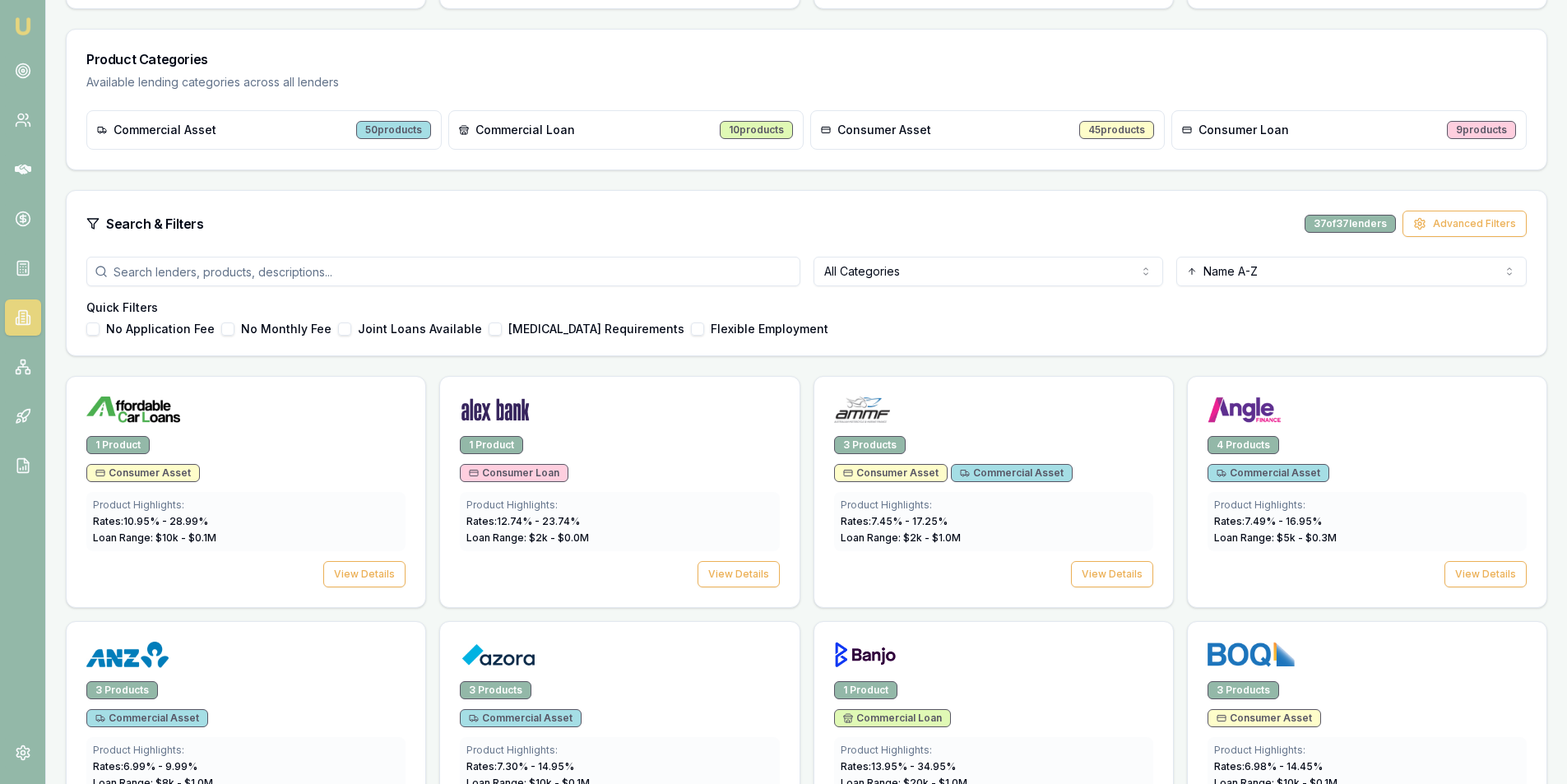
click at [488, 324] on button "[MEDICAL_DATA] Requirements" at bounding box center [494, 328] width 13 height 13
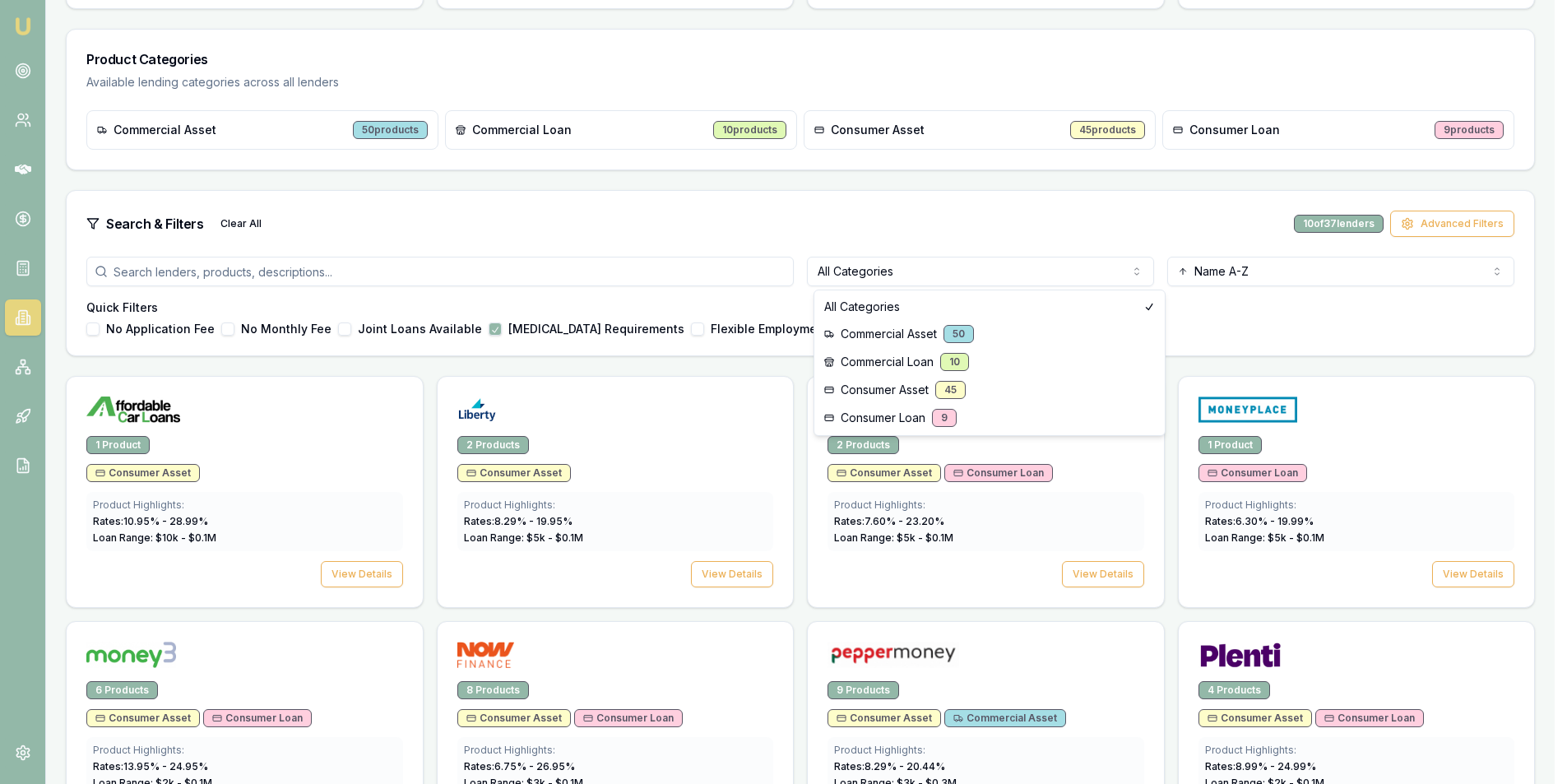
click at [1051, 276] on html "Emu Broker [PERSON_NAME] Toggle Menu Lenders Directory Browse our directory of …" at bounding box center [784, 166] width 1567 height 784
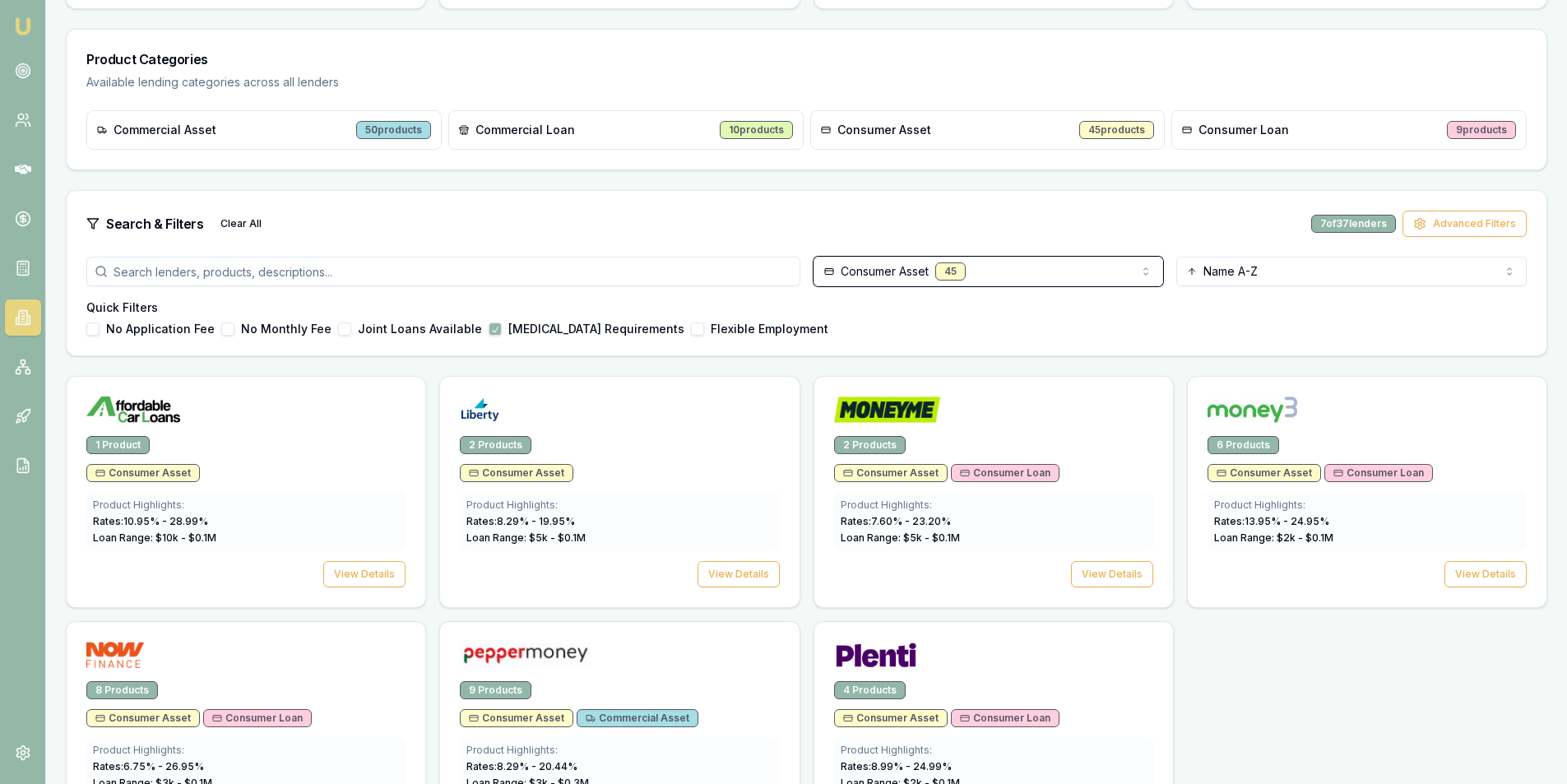
scroll to position [309, 0]
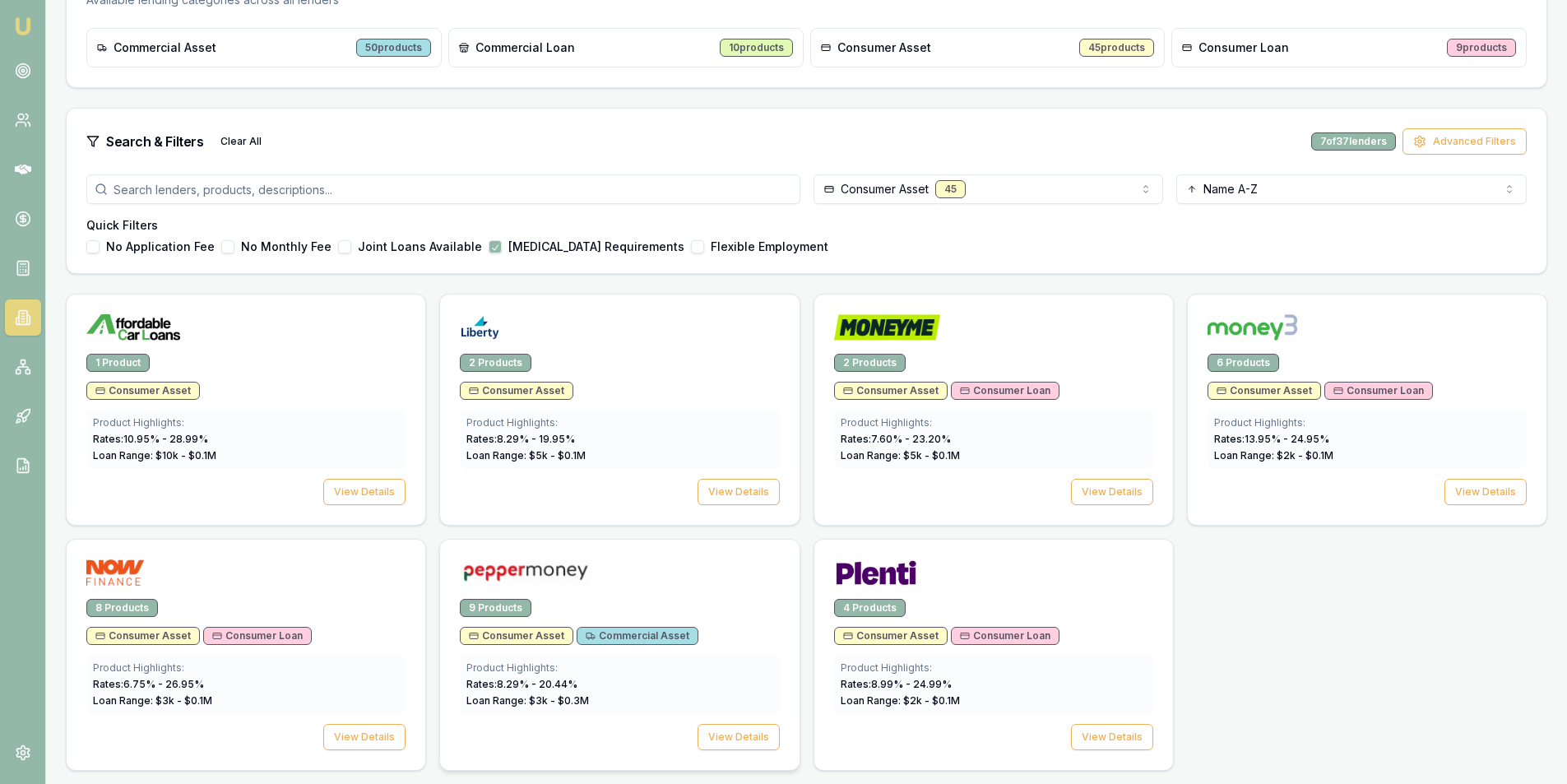
click at [662, 656] on div "Product Highlights: Rates: 8.29 % - 20.44 % Loan Range: $ 3 k - $ 0.3 M" at bounding box center [620, 684] width 320 height 59
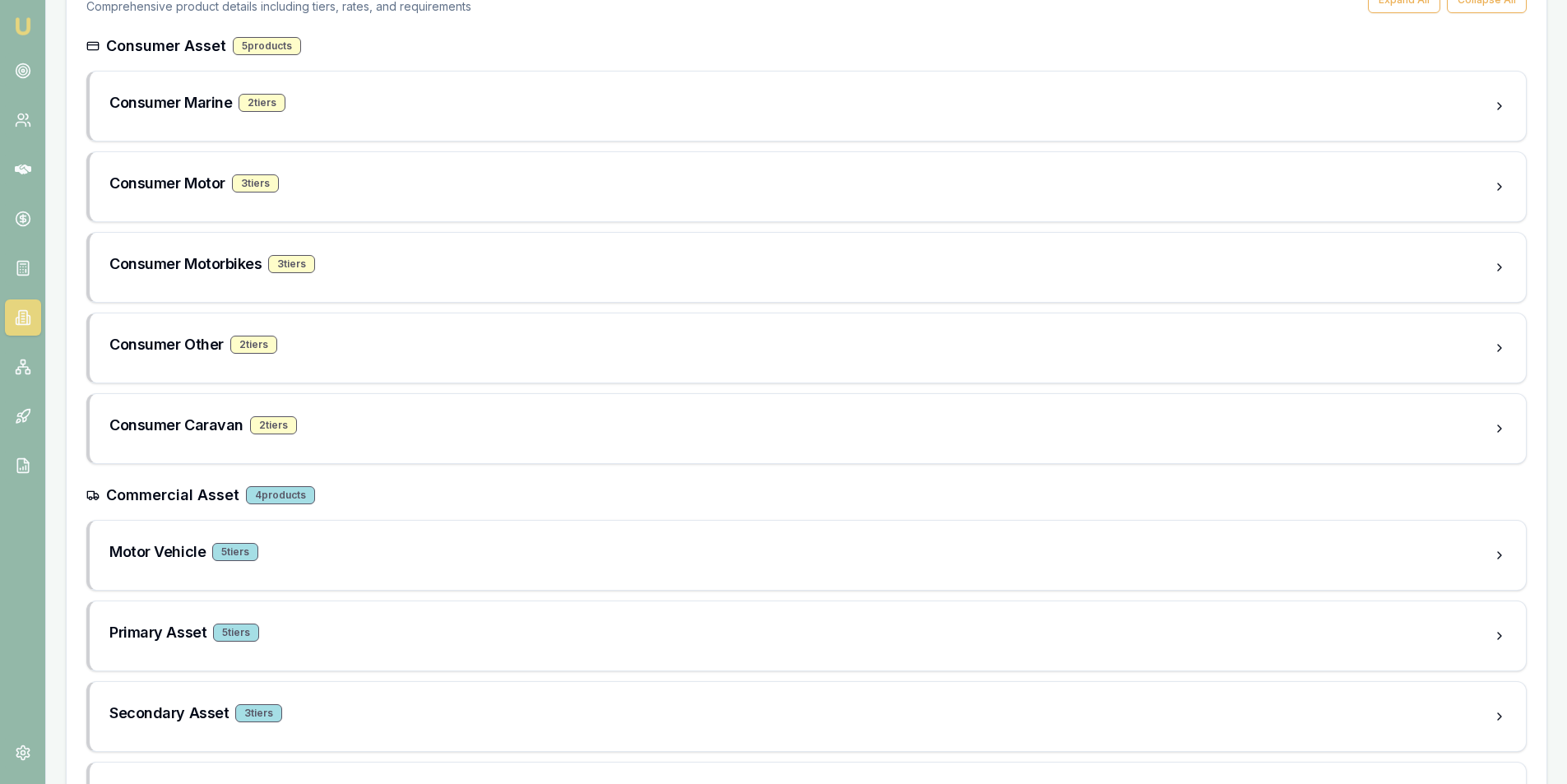
scroll to position [107, 0]
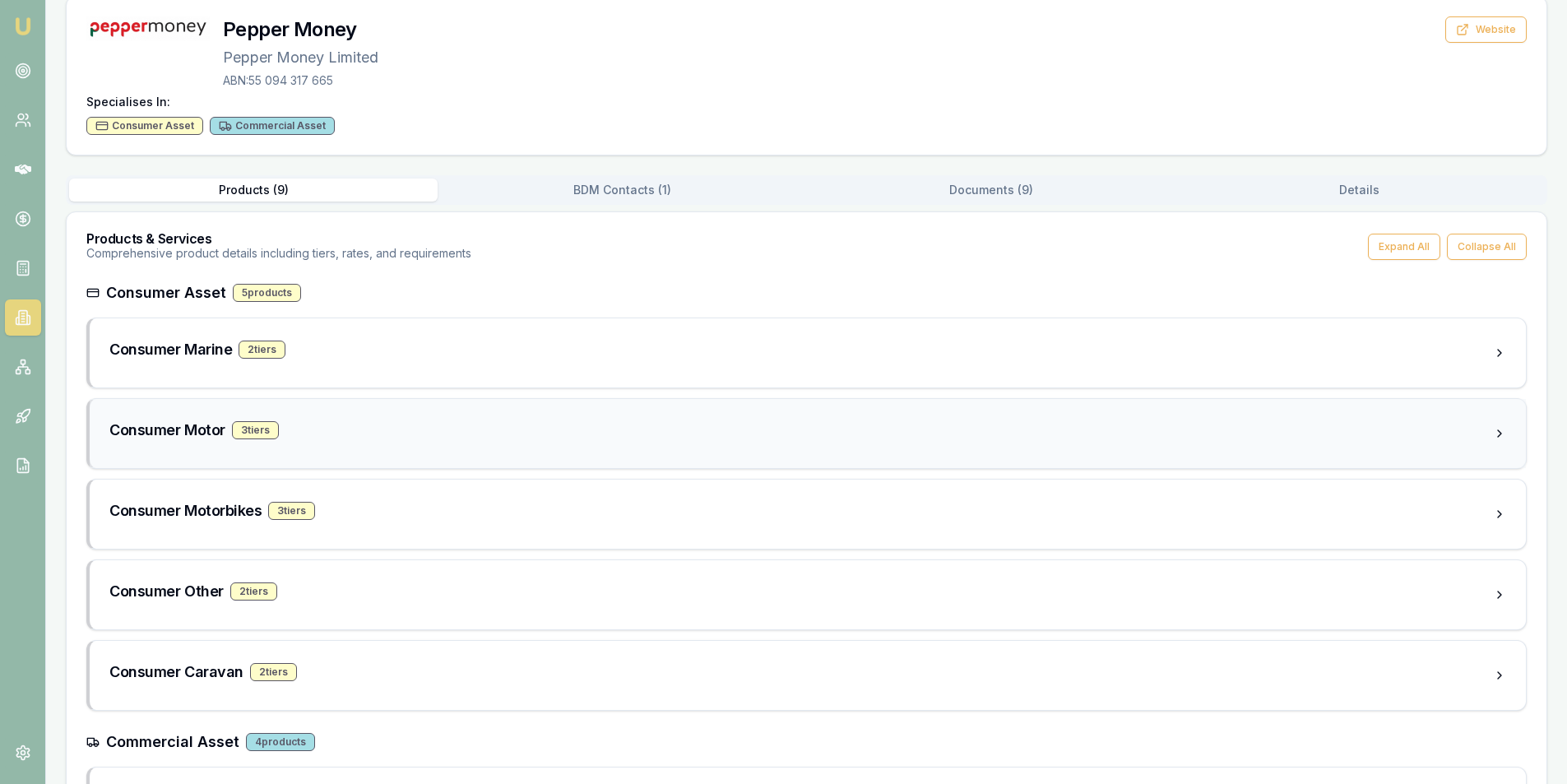
click at [260, 433] on div "3 tier s" at bounding box center [256, 430] width 47 height 18
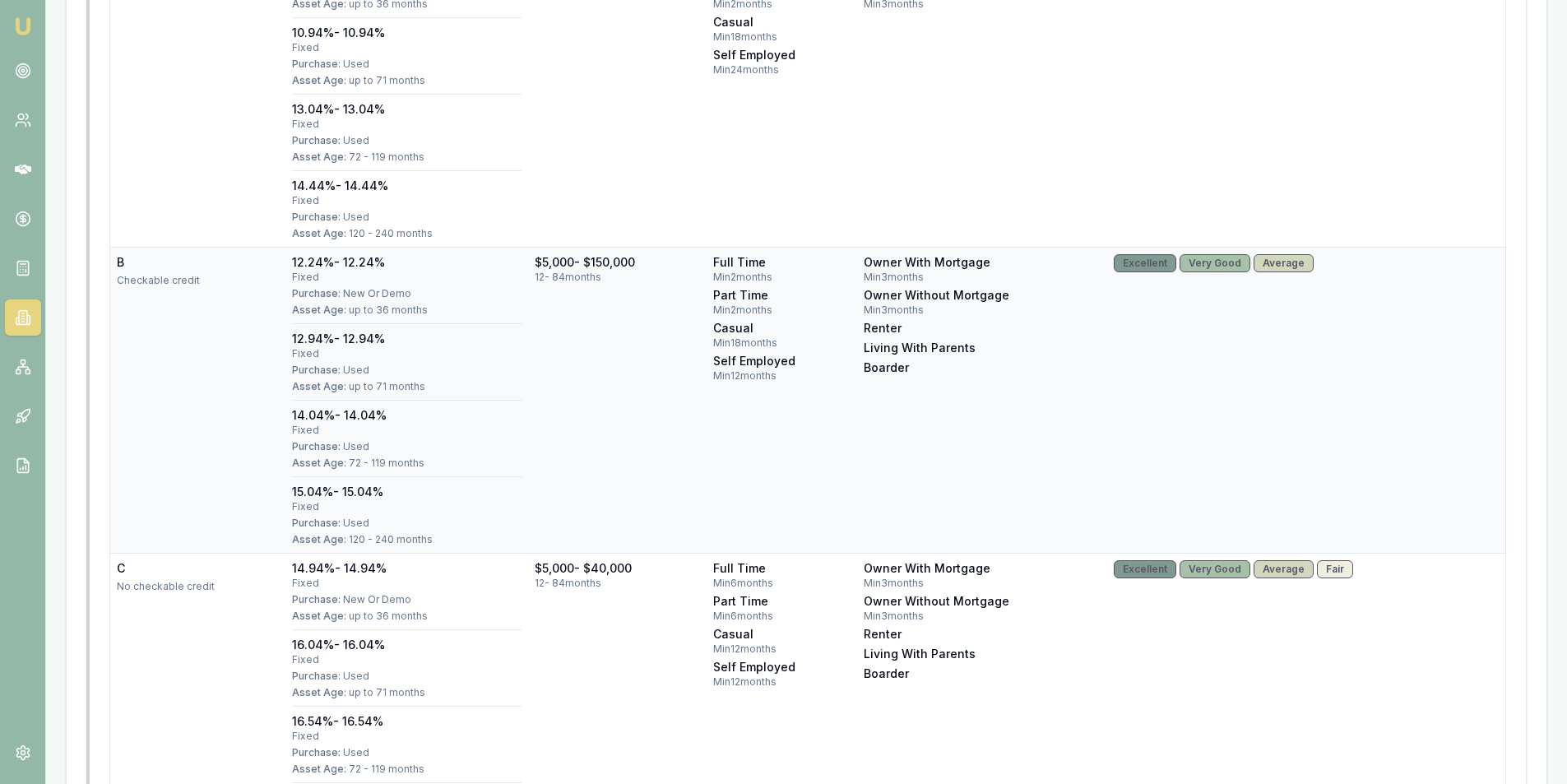
scroll to position [586, 0]
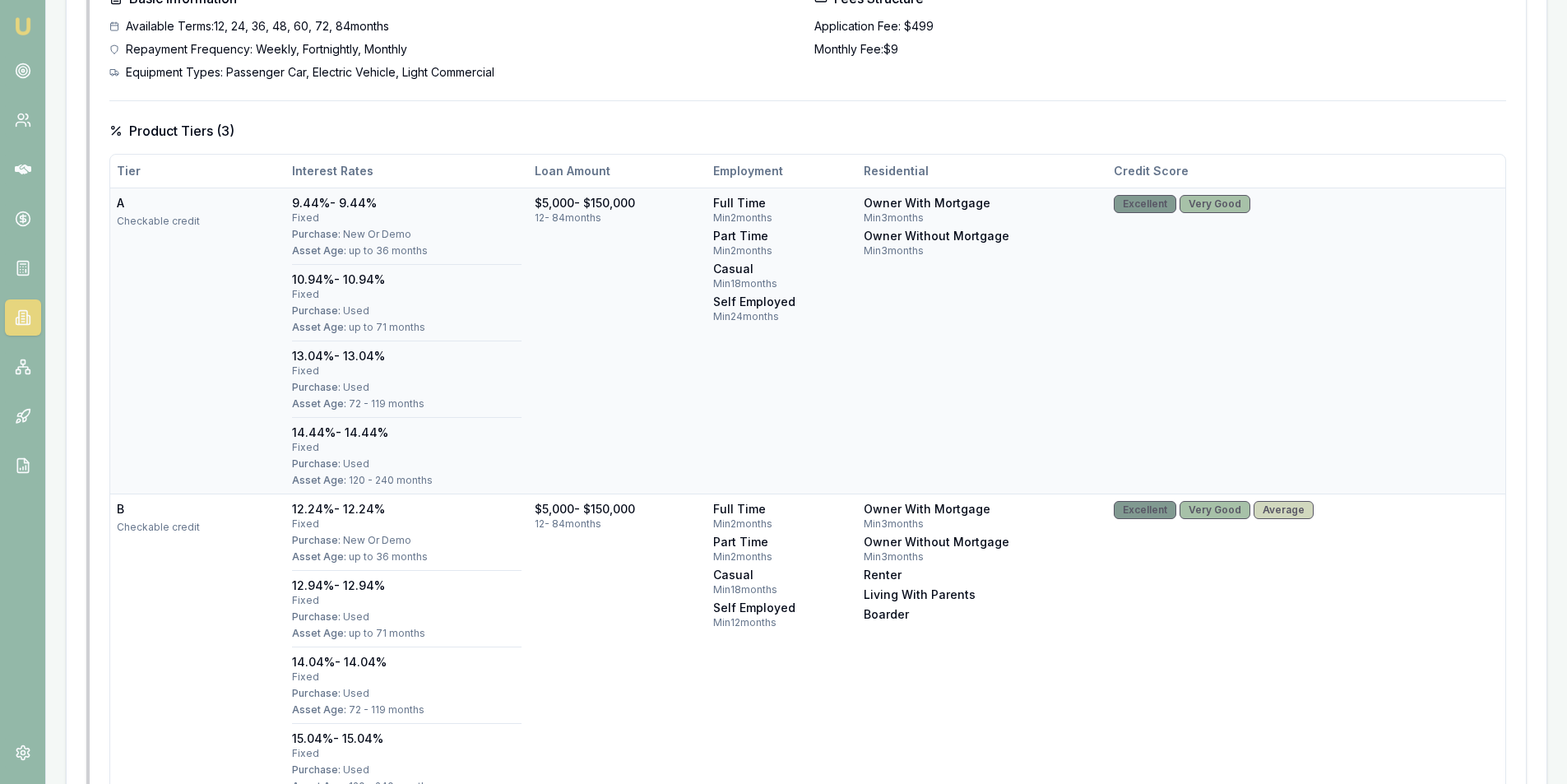
click at [480, 305] on div "Purchase: Used" at bounding box center [407, 311] width 230 height 13
click at [460, 509] on div "12.24% - 12.24%" at bounding box center [407, 509] width 230 height 17
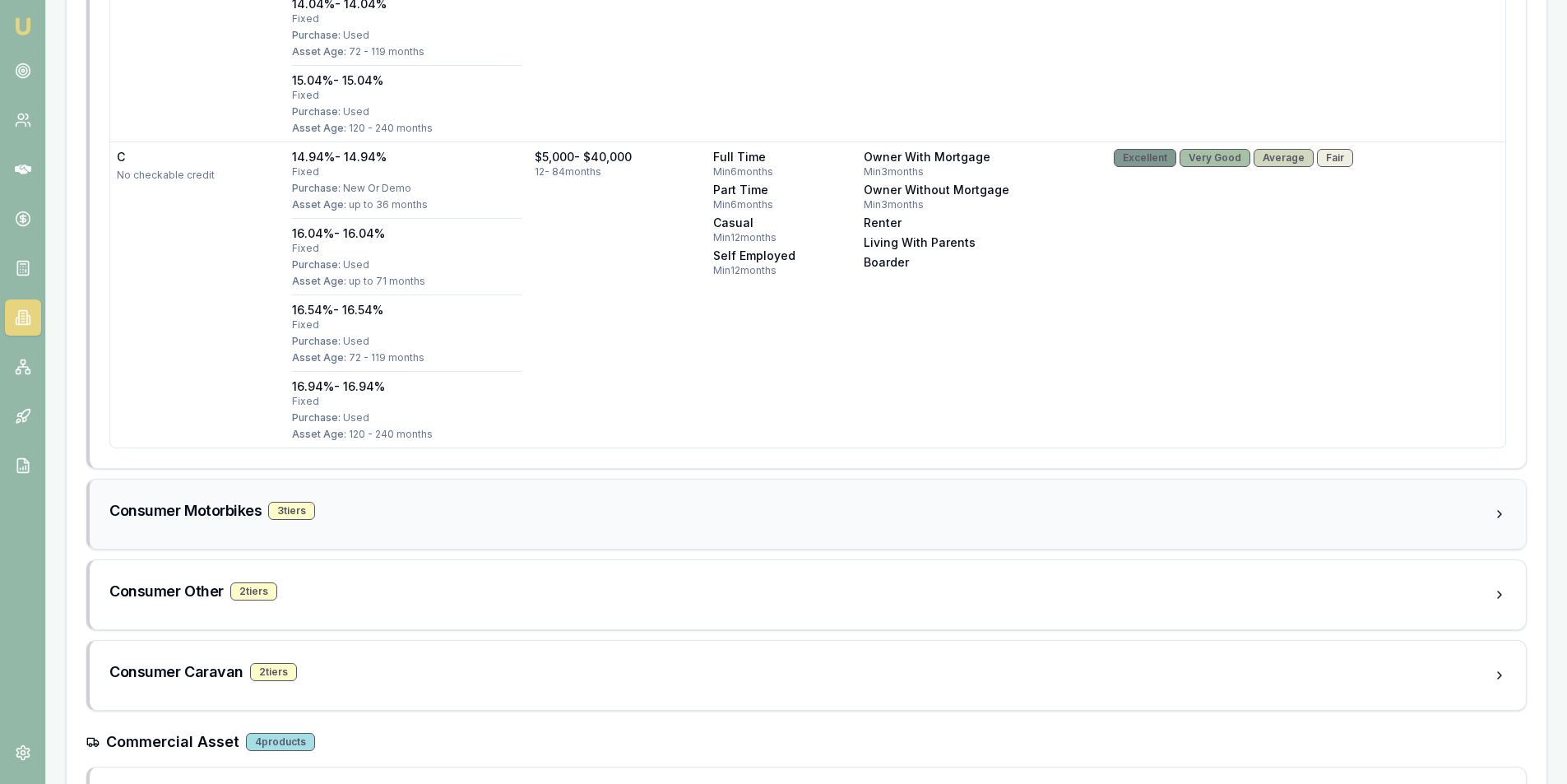
scroll to position [1572, 0]
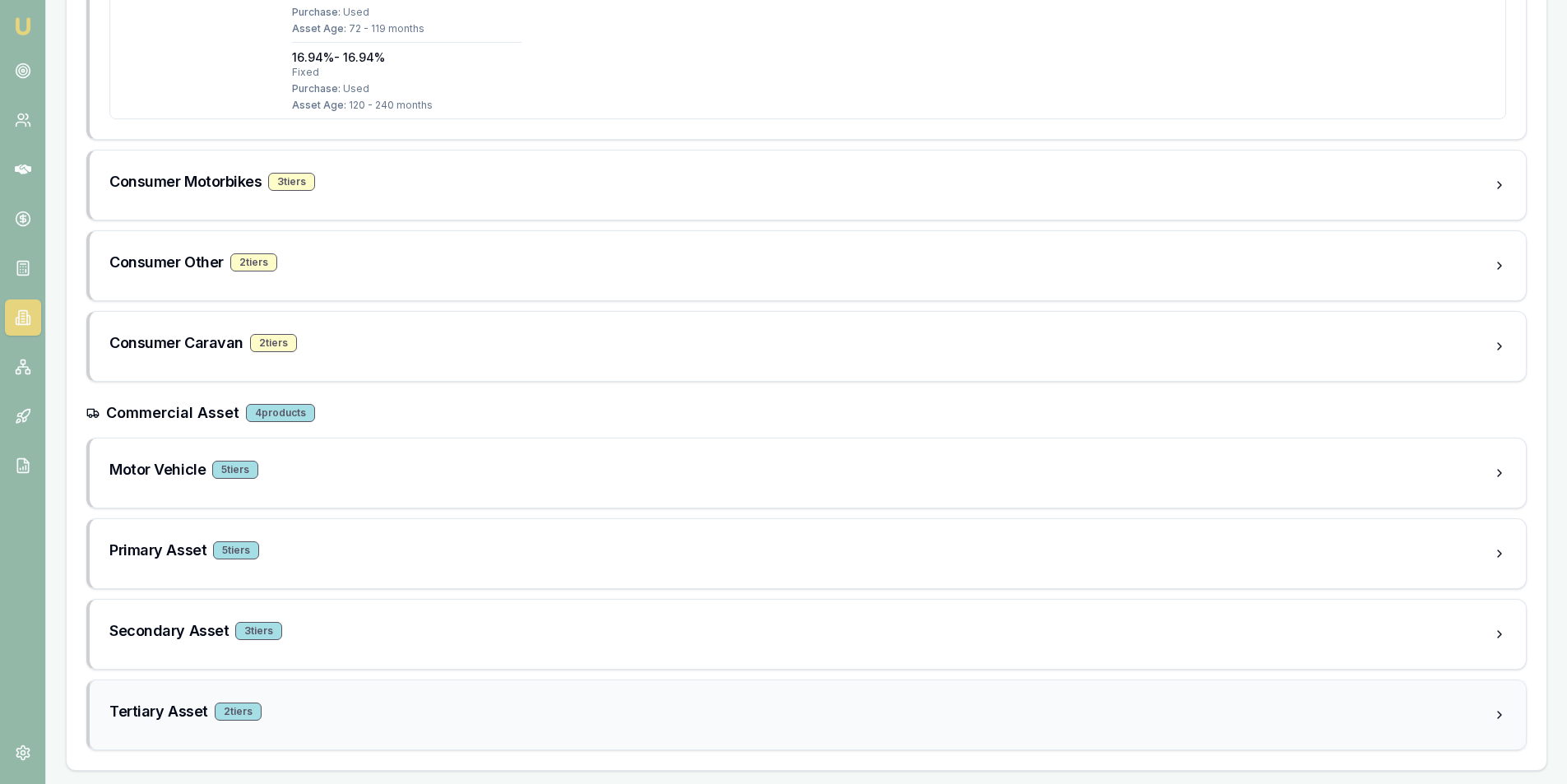
click at [335, 700] on div "Tertiary Asset 2 tier s" at bounding box center [801, 711] width 1384 height 23
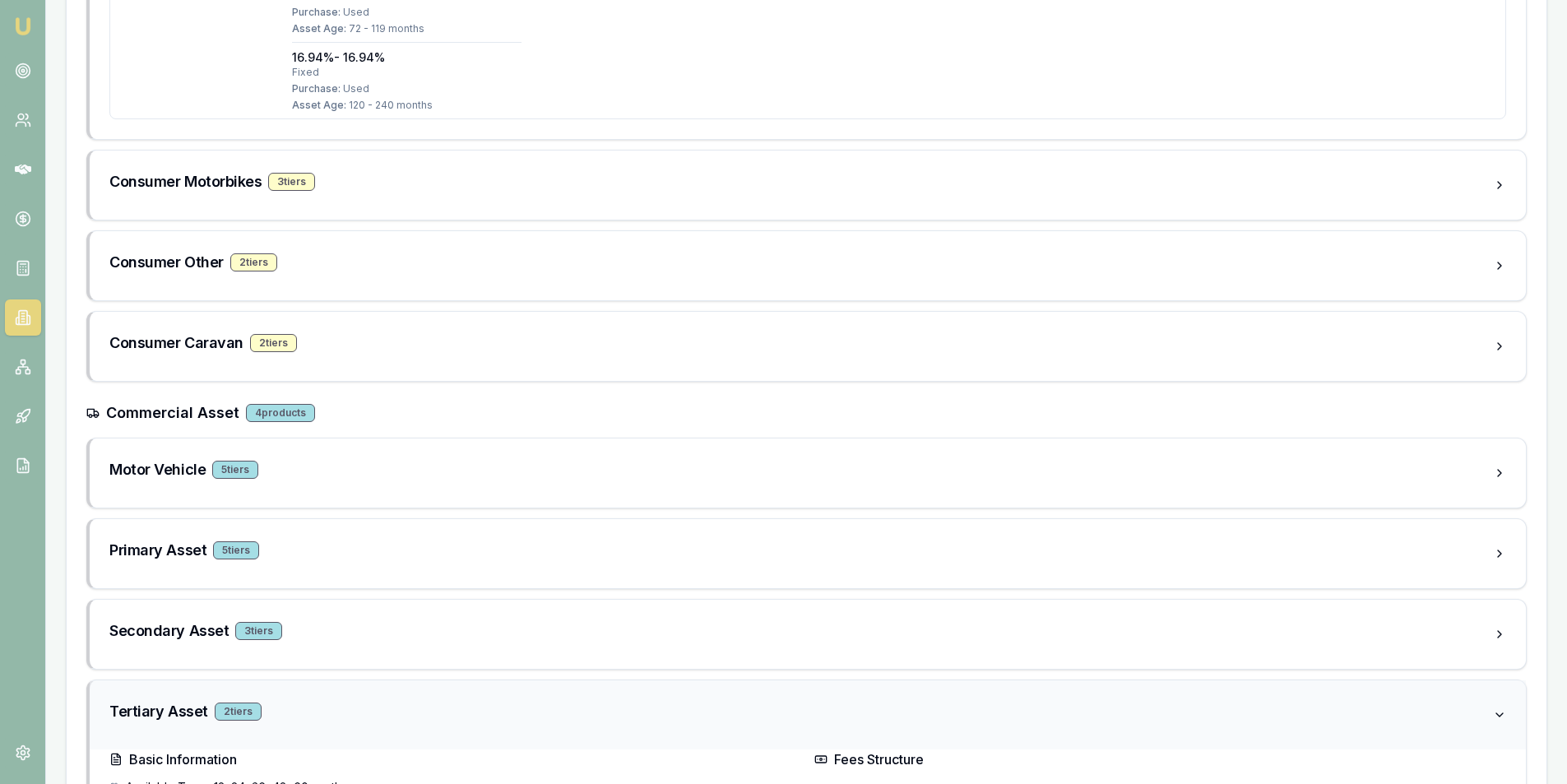
click at [335, 700] on div "Tertiary Asset 2 tier s" at bounding box center [801, 711] width 1384 height 23
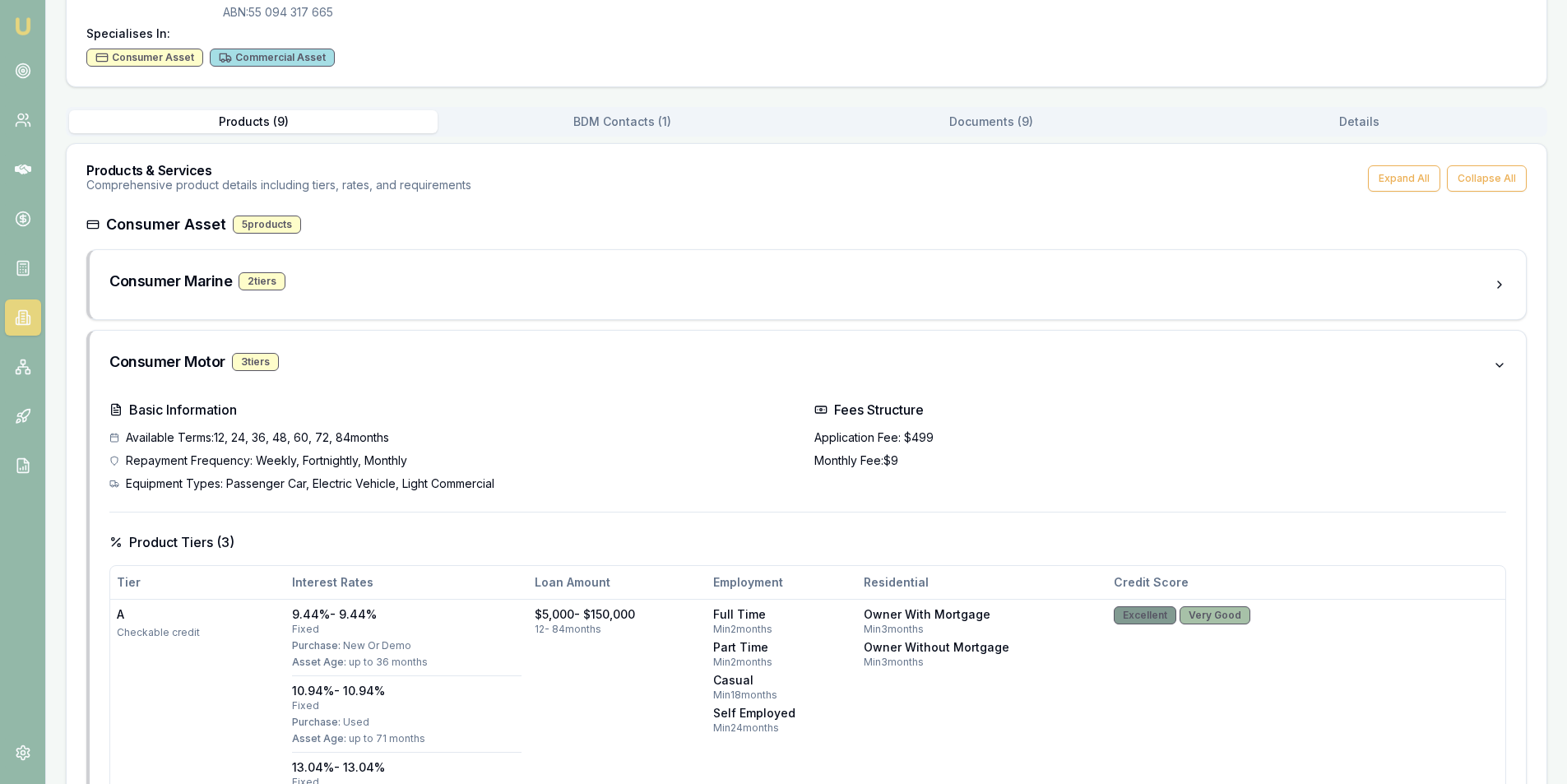
scroll to position [0, 0]
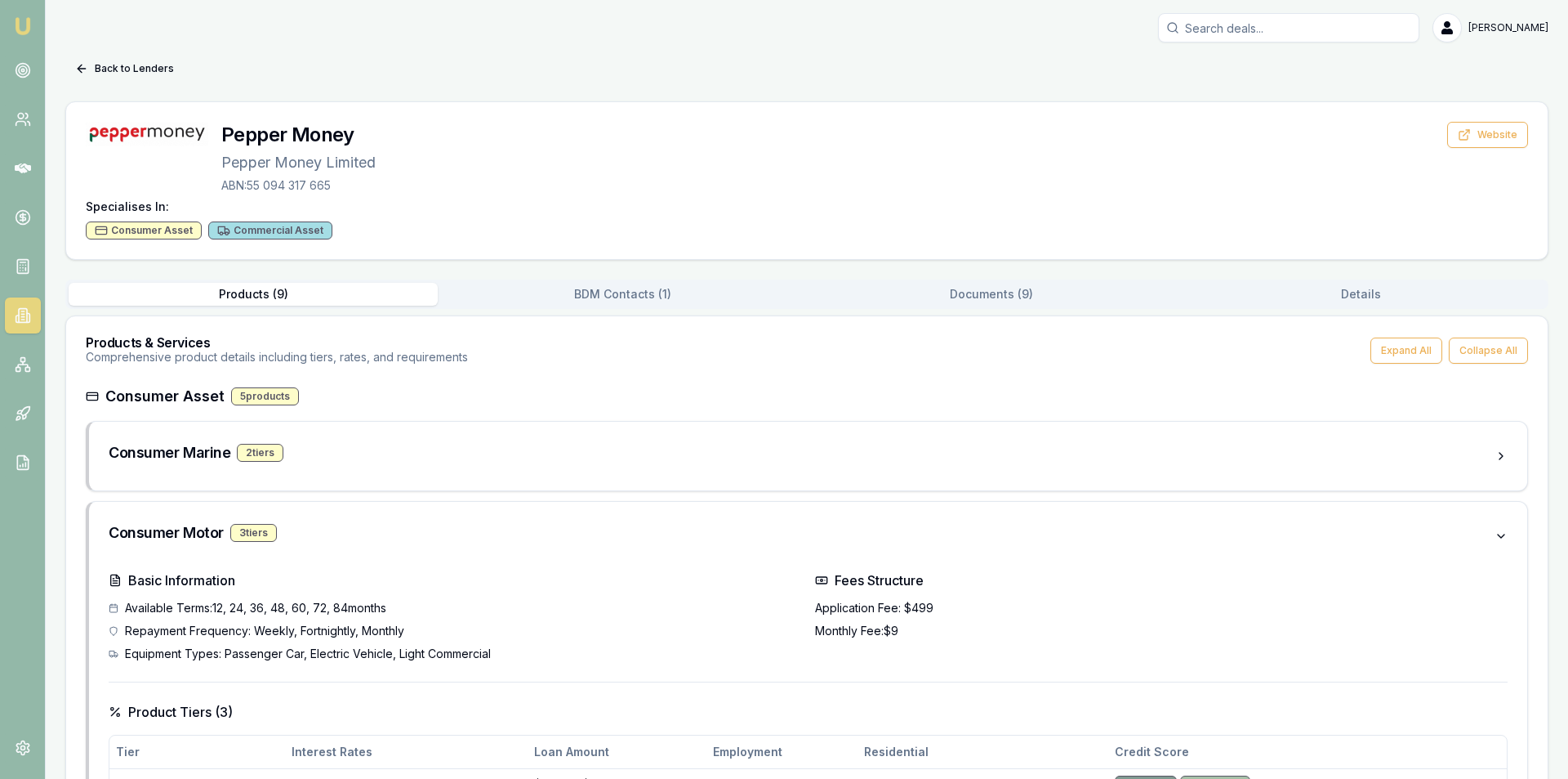
click at [1359, 297] on button "Details" at bounding box center [1360, 294] width 369 height 23
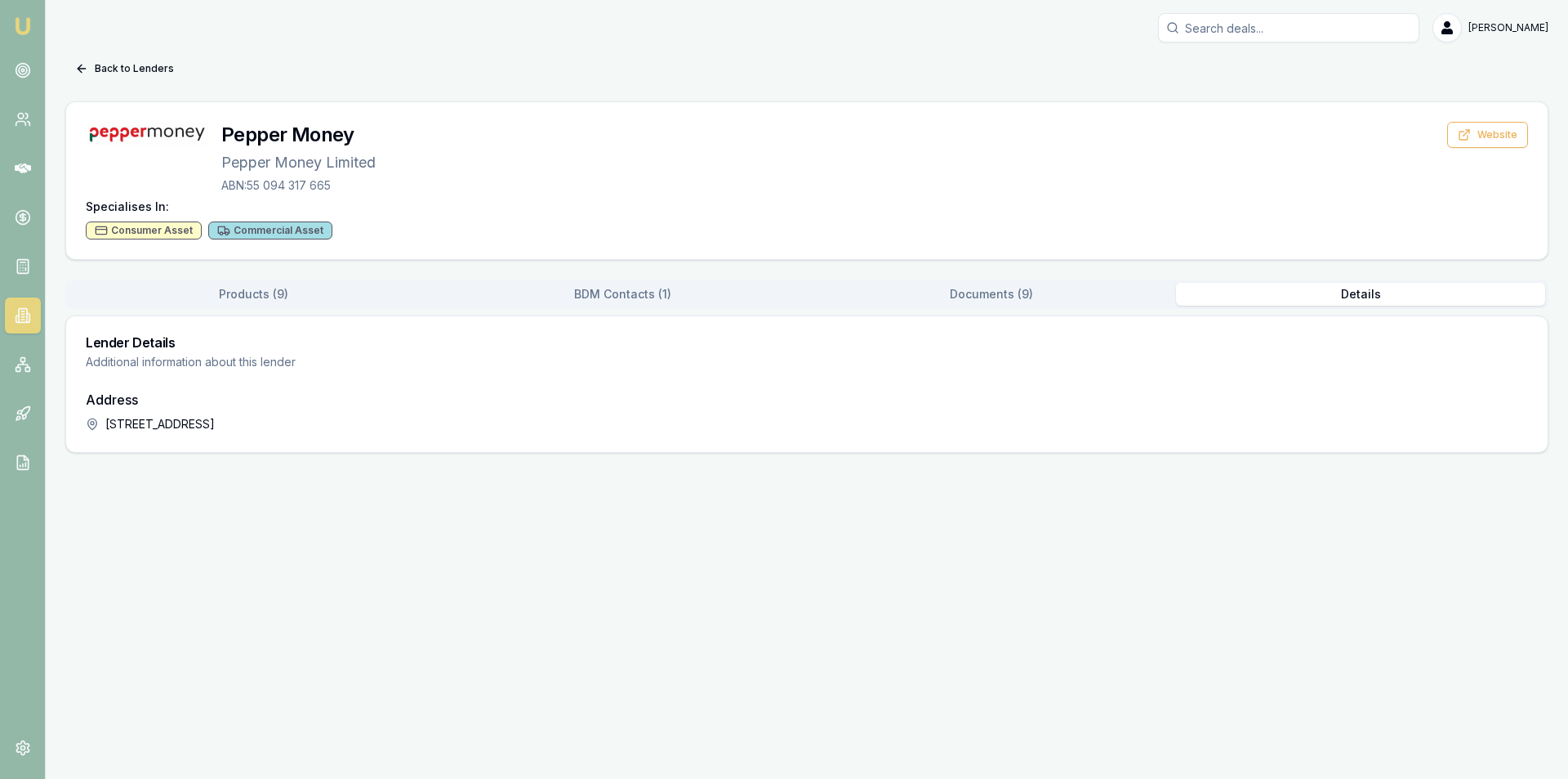
click at [1054, 295] on button "Documents ( 9 )" at bounding box center [991, 294] width 369 height 23
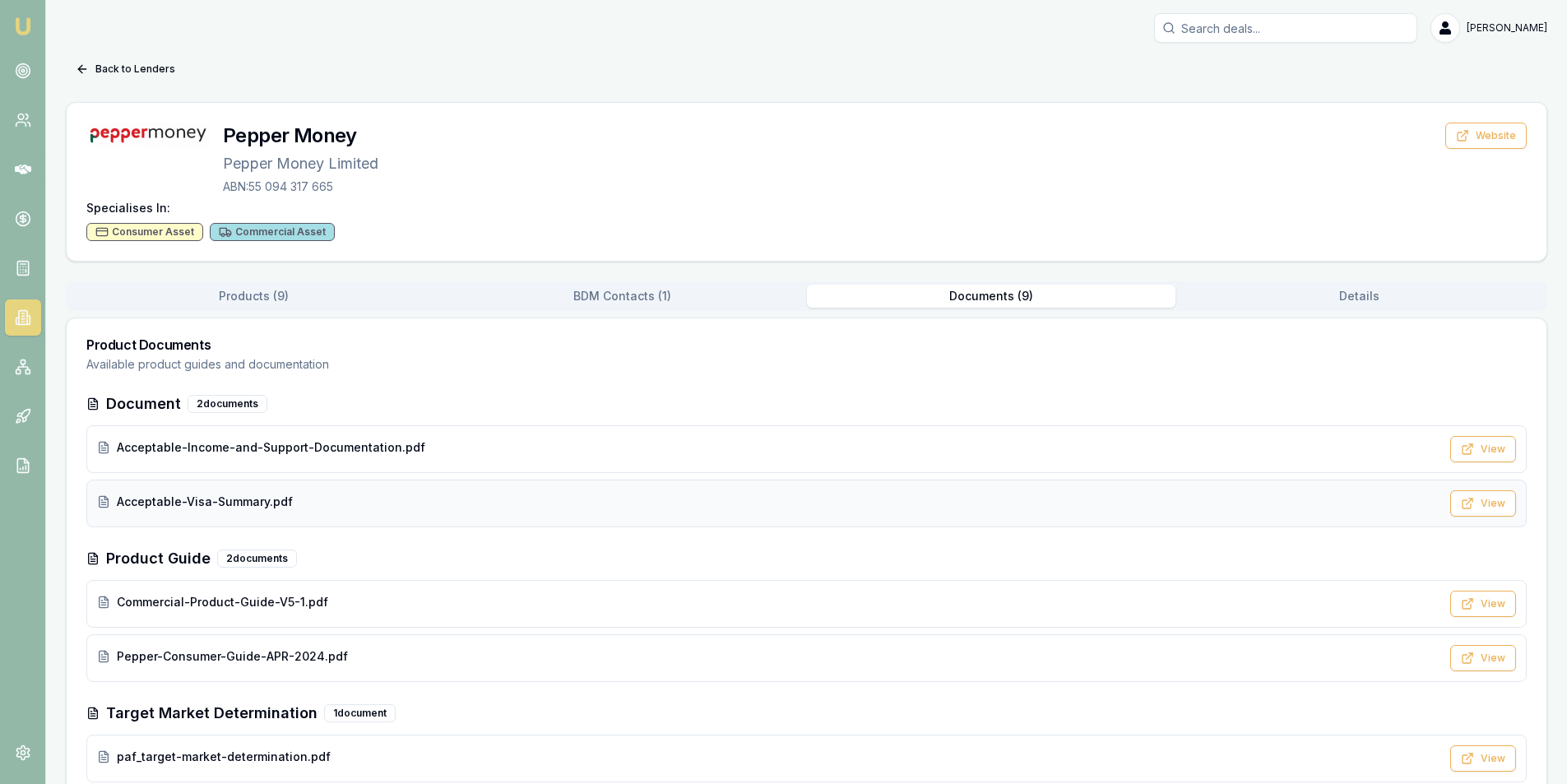
scroll to position [82, 0]
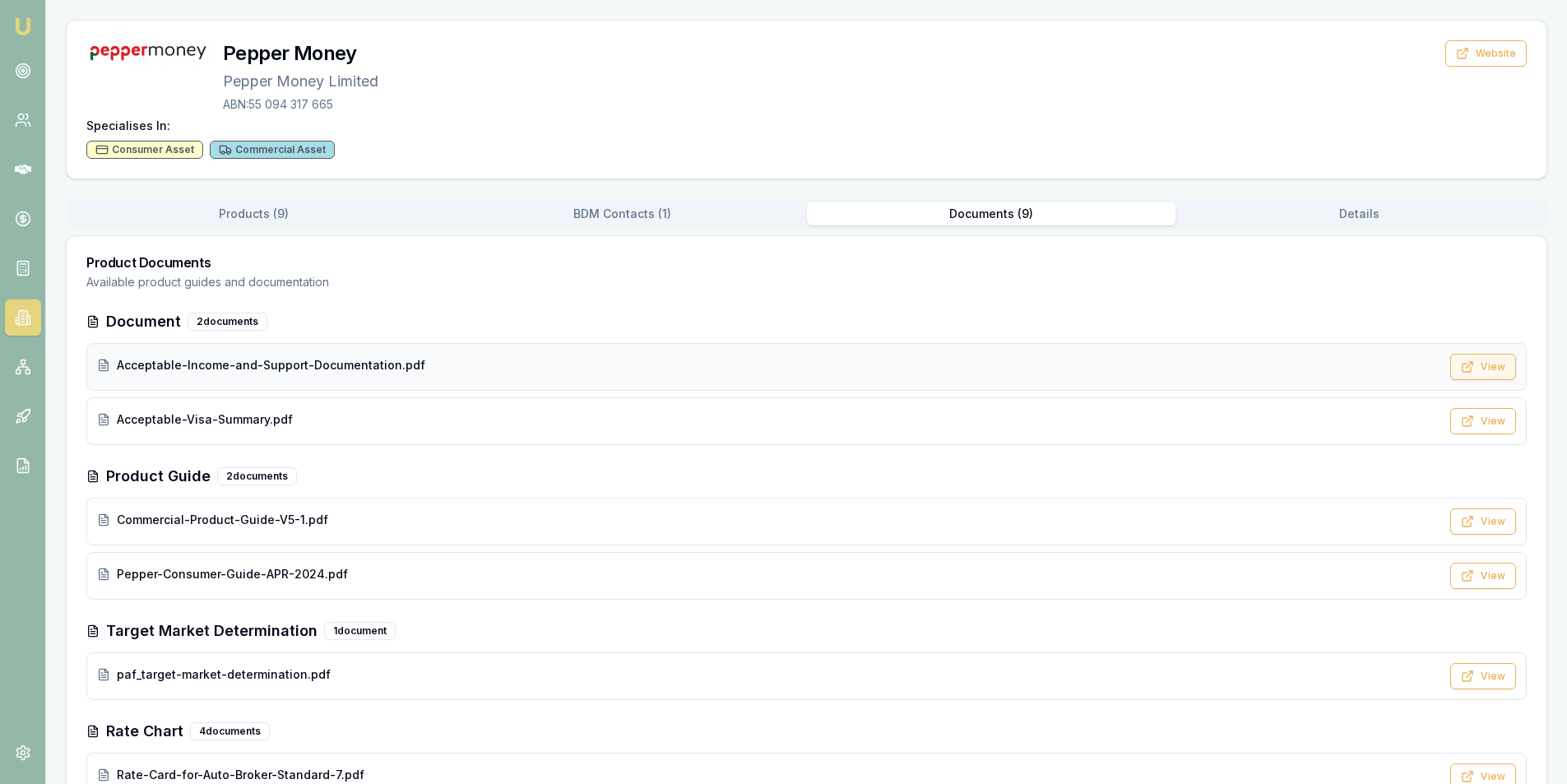
click at [1473, 374] on button "View" at bounding box center [1483, 367] width 66 height 27
click at [26, 59] on link at bounding box center [23, 70] width 37 height 36
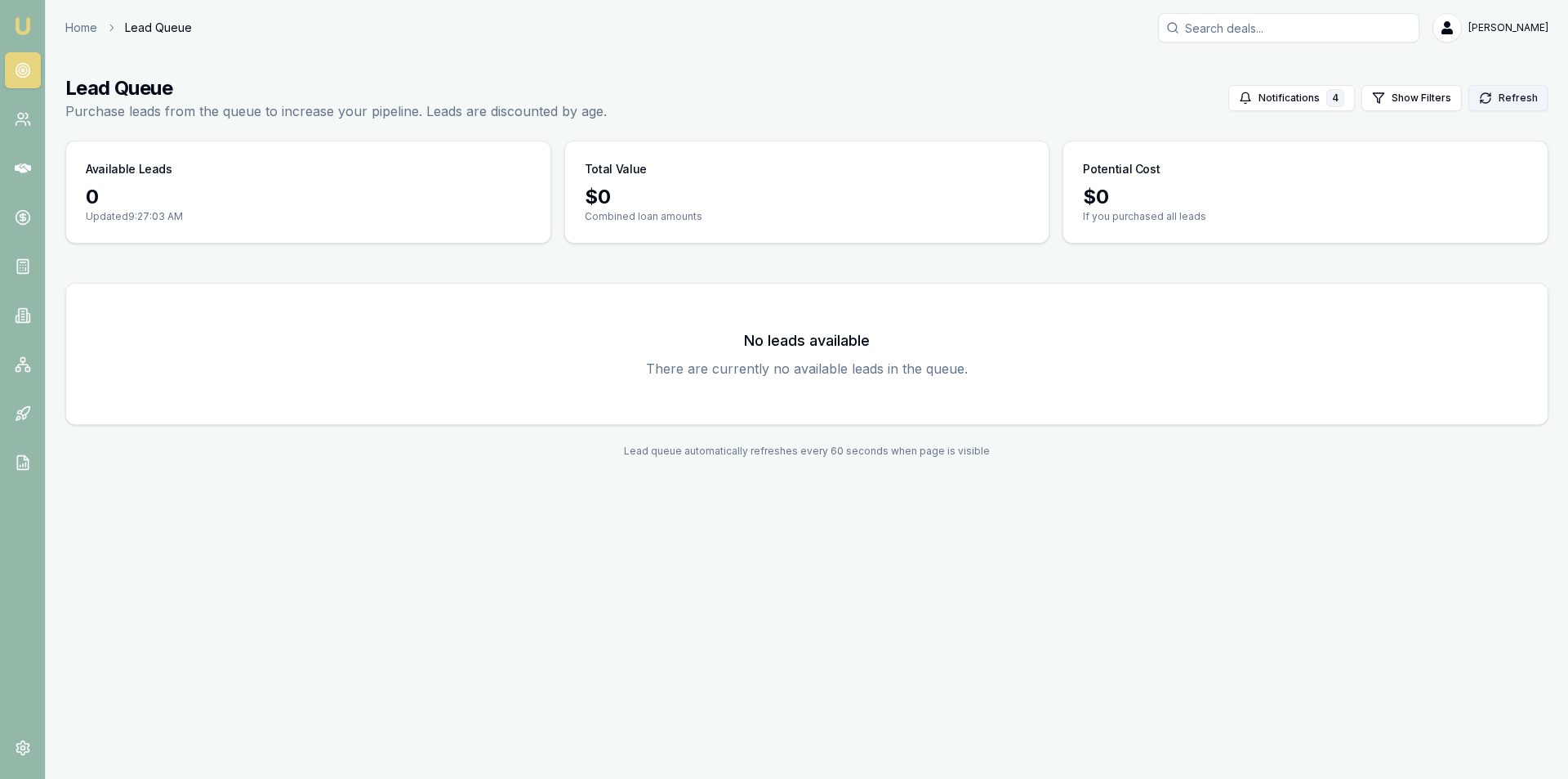
click at [1496, 99] on button "Refresh" at bounding box center [1508, 98] width 80 height 26
